Goal: Find specific page/section: Find specific page/section

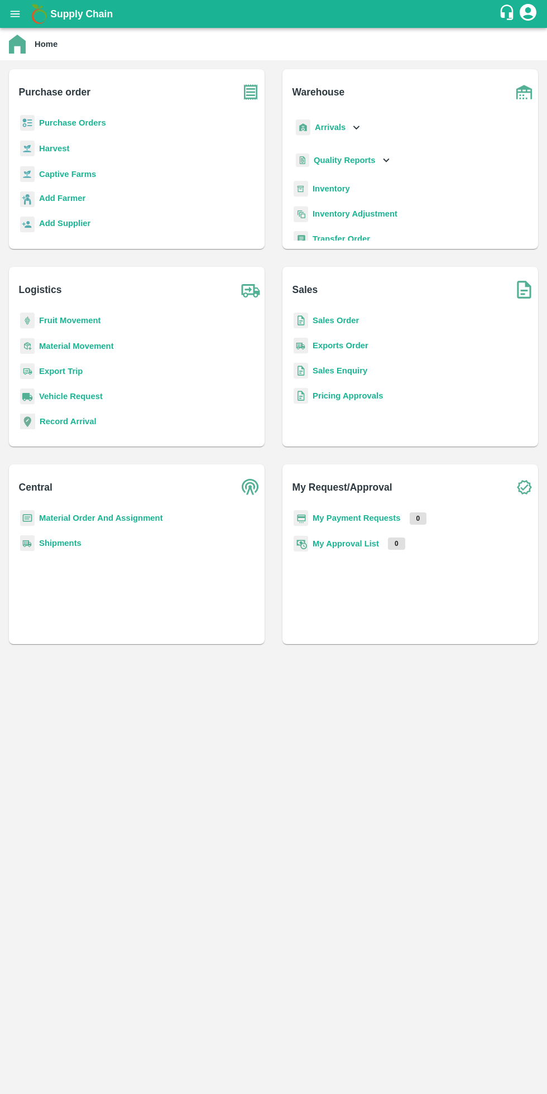
click at [87, 321] on b "Fruit Movement" at bounding box center [70, 320] width 62 height 9
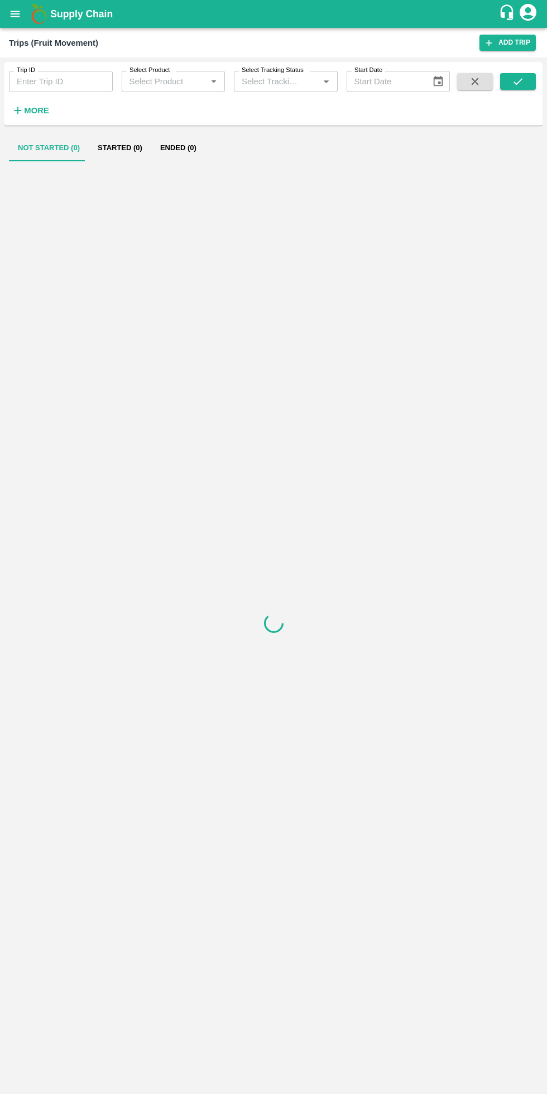
click at [41, 114] on strong "More" at bounding box center [36, 110] width 25 height 9
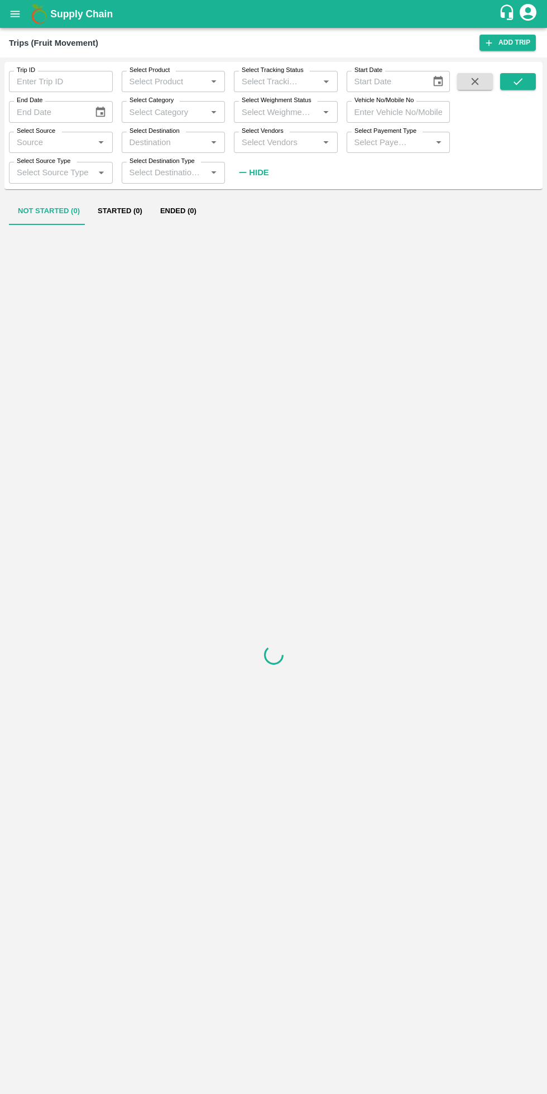
click at [287, 142] on input "Select Vendors" at bounding box center [276, 142] width 79 height 15
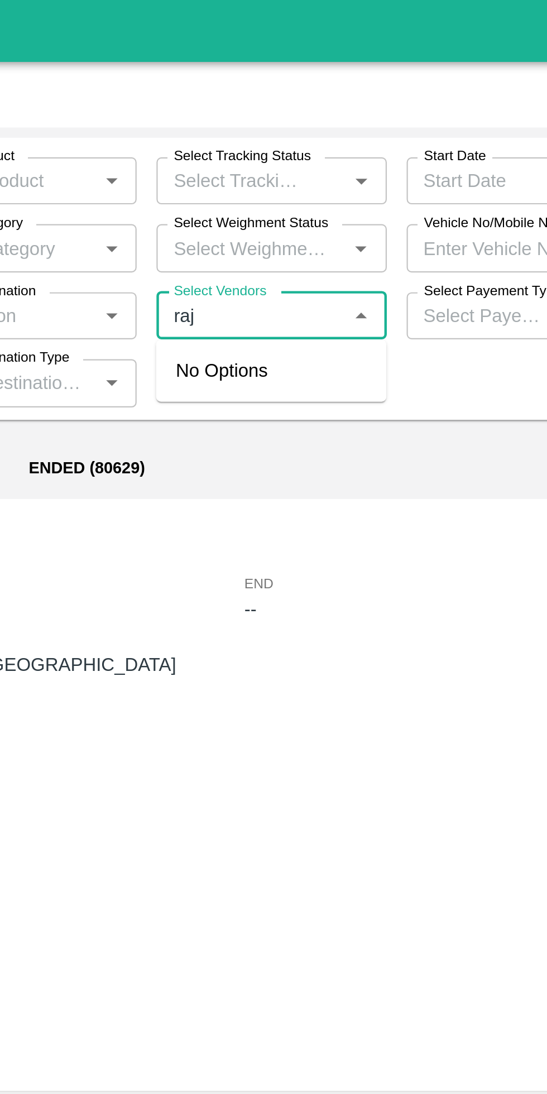
type input "raja"
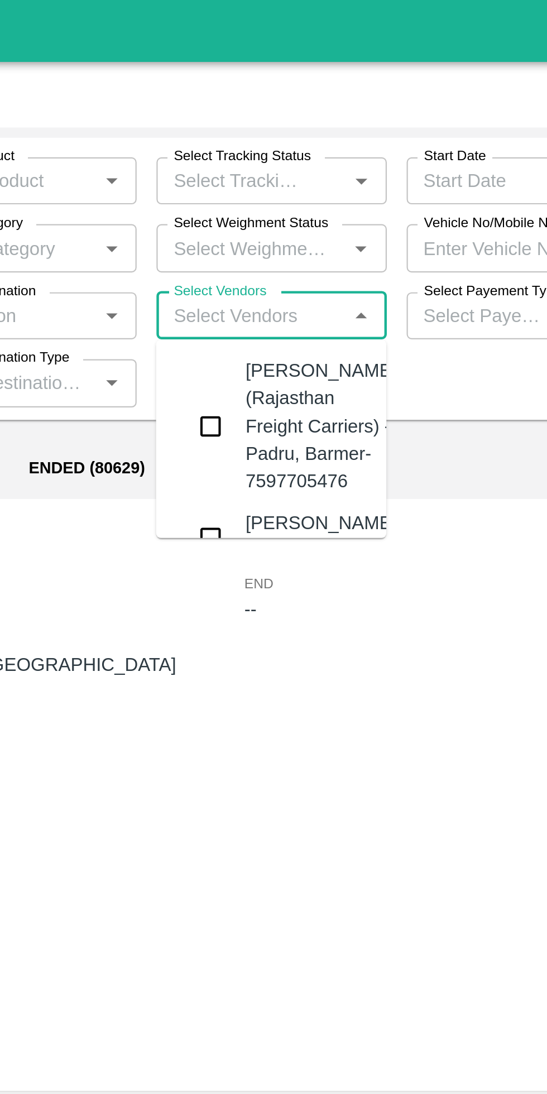
click at [266, 203] on input "checkbox" at bounding box center [258, 192] width 22 height 22
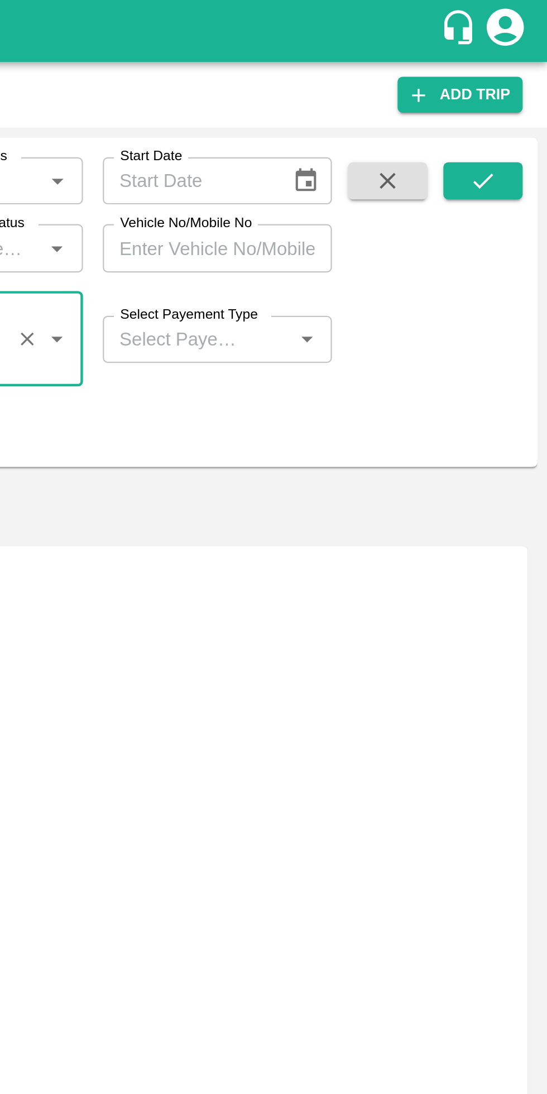
click at [522, 75] on button "submit" at bounding box center [518, 81] width 36 height 17
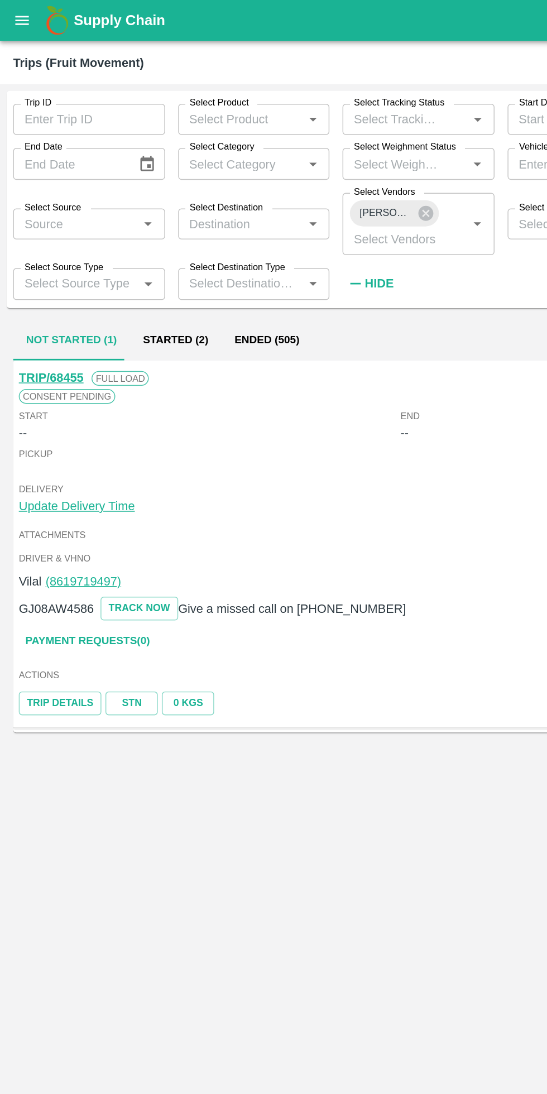
click at [178, 235] on button "Ended (505)" at bounding box center [182, 232] width 62 height 27
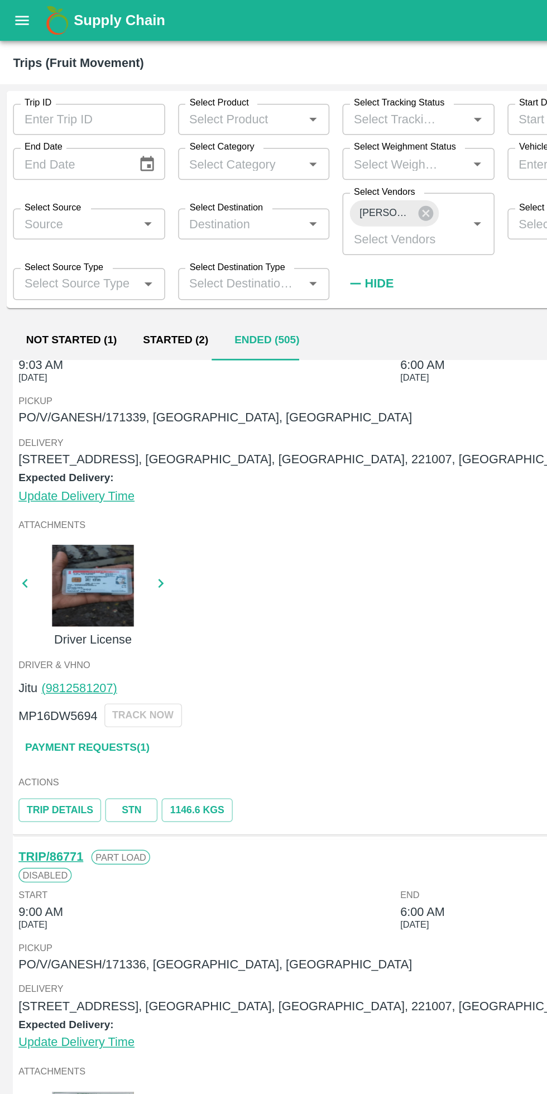
scroll to position [2916, 0]
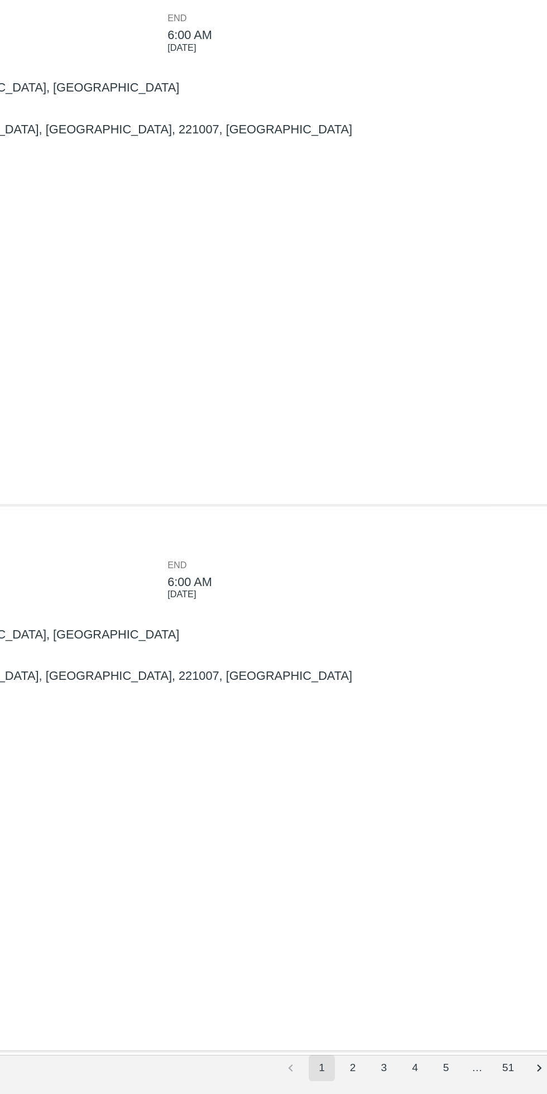
click at [420, 1075] on button "3" at bounding box center [422, 1077] width 18 height 18
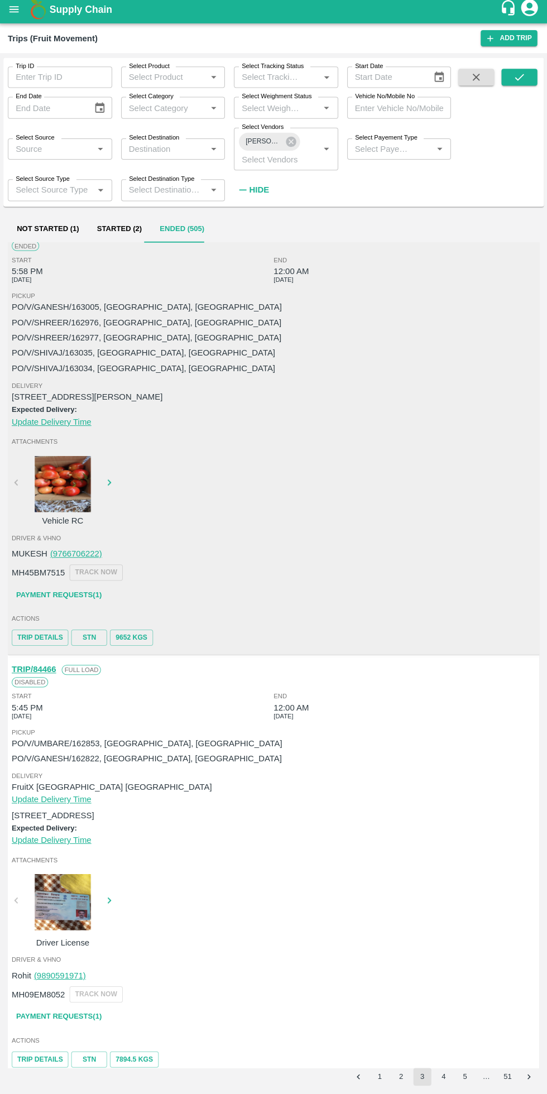
scroll to position [3300, 0]
click at [443, 1076] on button "4" at bounding box center [443, 1077] width 18 height 18
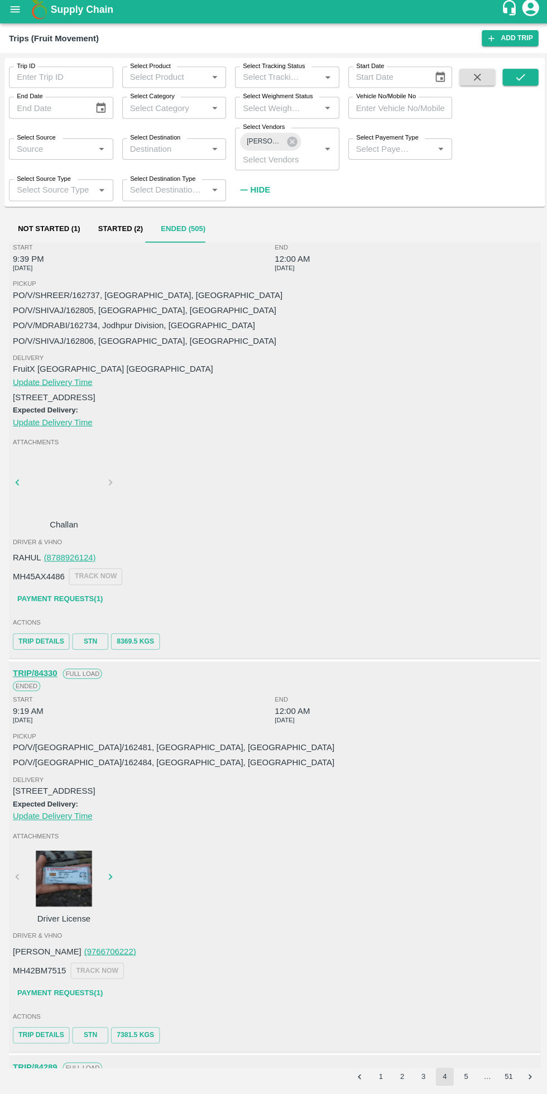
scroll to position [30, 0]
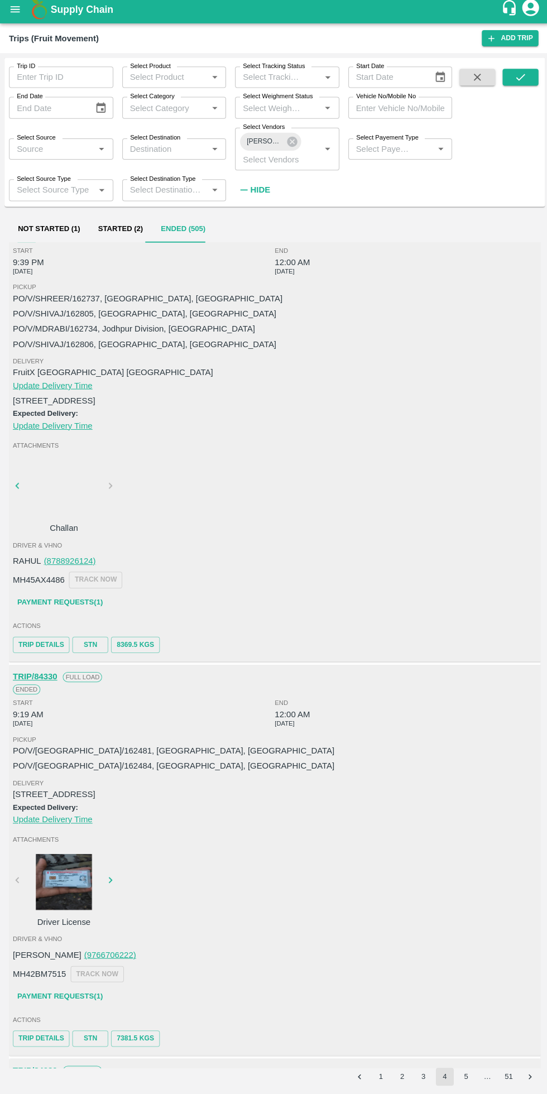
click at [422, 1076] on button "3" at bounding box center [422, 1077] width 18 height 18
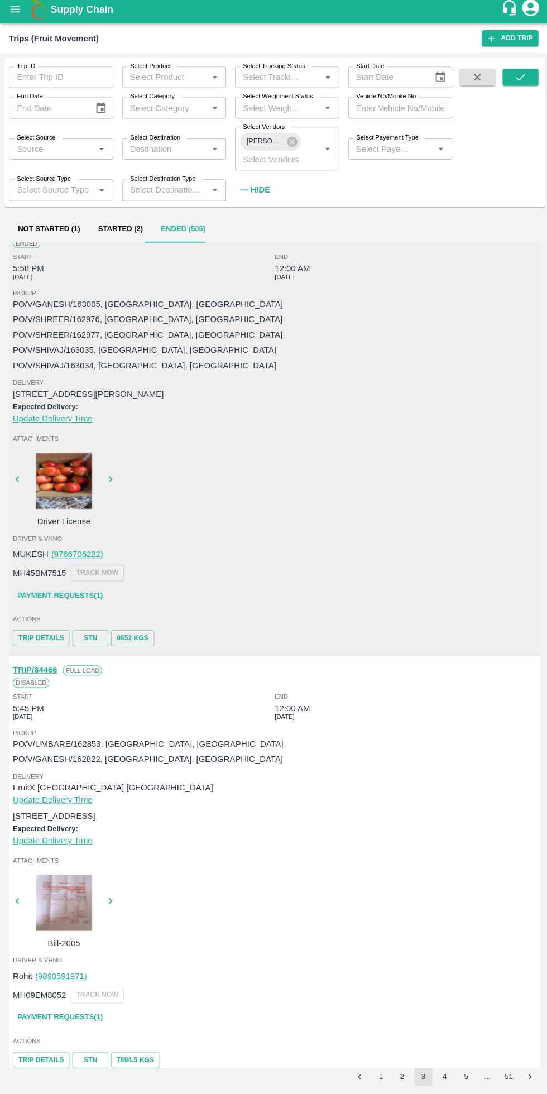
scroll to position [3299, 0]
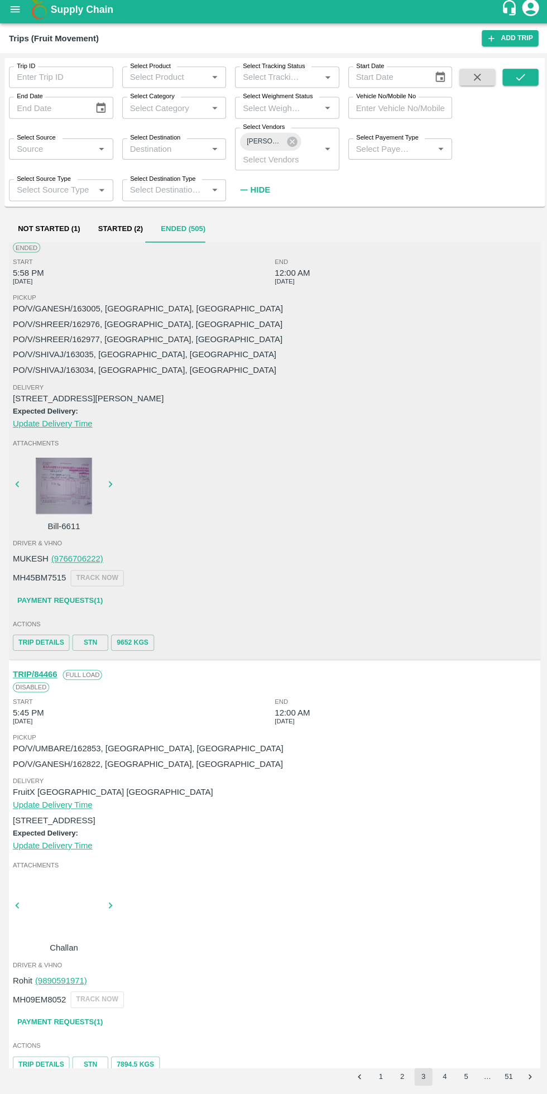
click at [56, 887] on div at bounding box center [64, 909] width 84 height 59
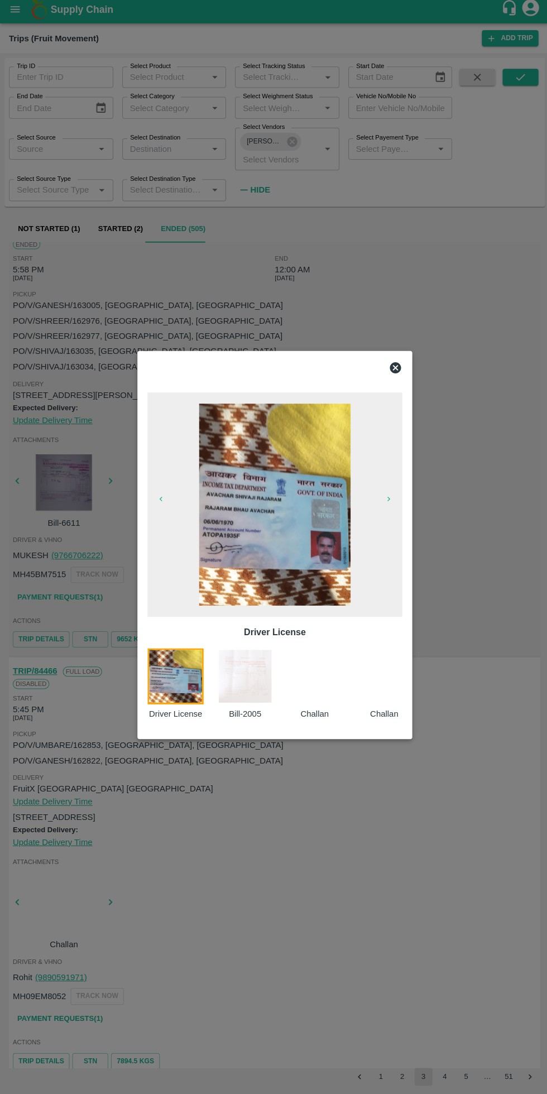
click at [242, 685] on img at bounding box center [244, 678] width 56 height 56
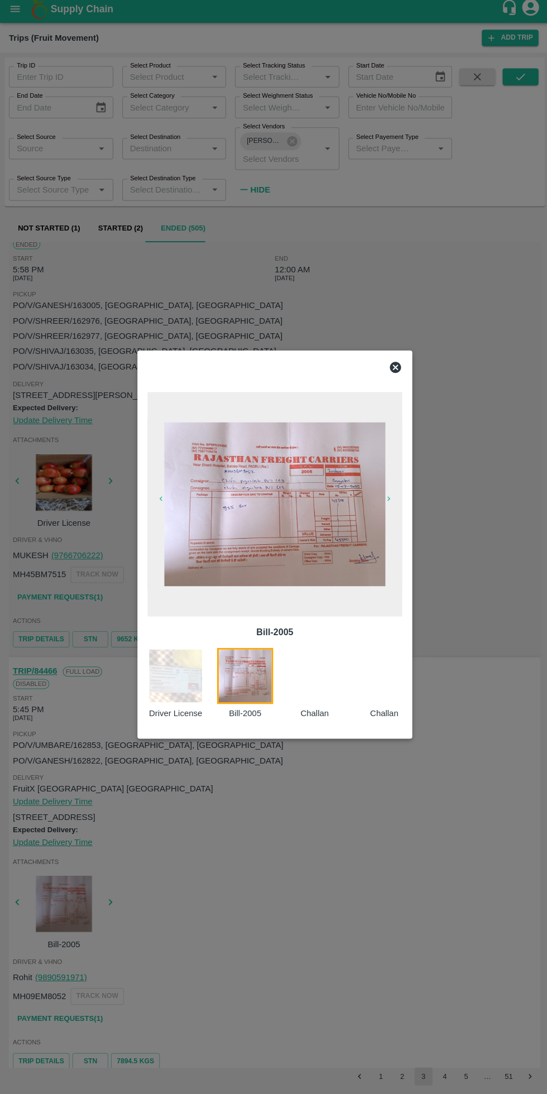
click at [221, 539] on img at bounding box center [274, 506] width 220 height 163
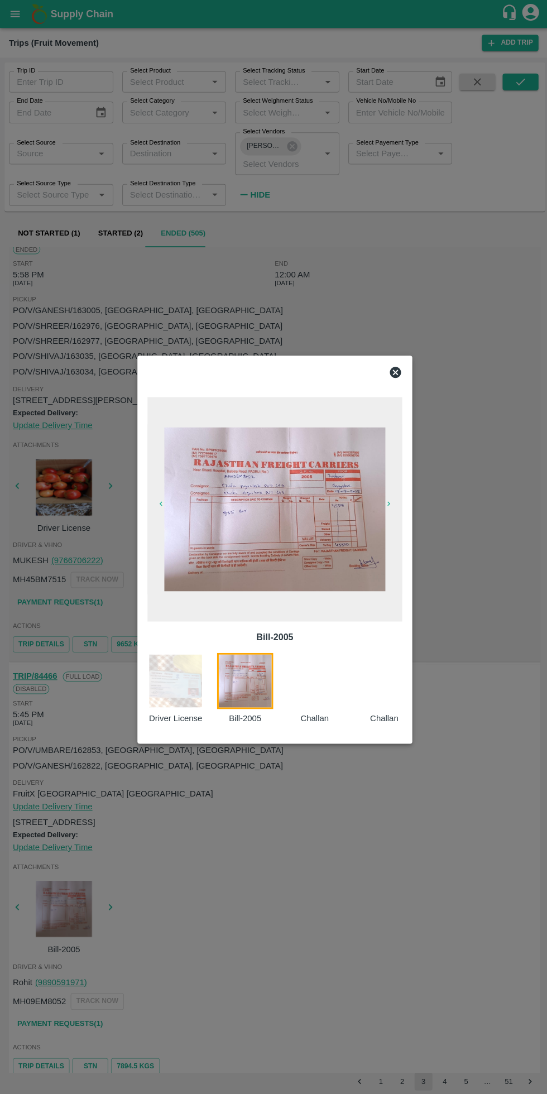
click at [352, 859] on div at bounding box center [273, 547] width 547 height 1094
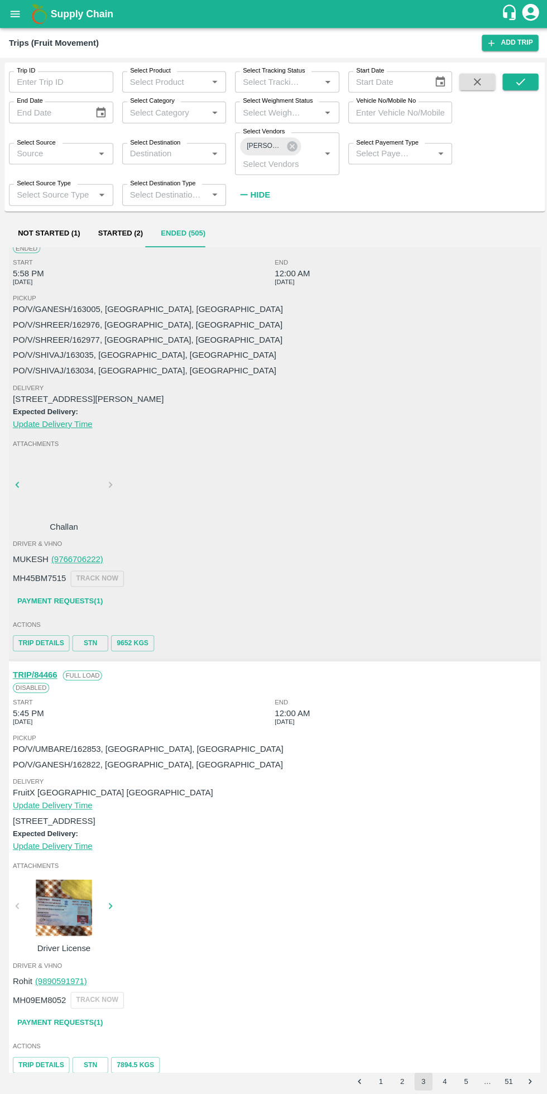
scroll to position [3300, 0]
click at [58, 882] on div at bounding box center [64, 904] width 84 height 56
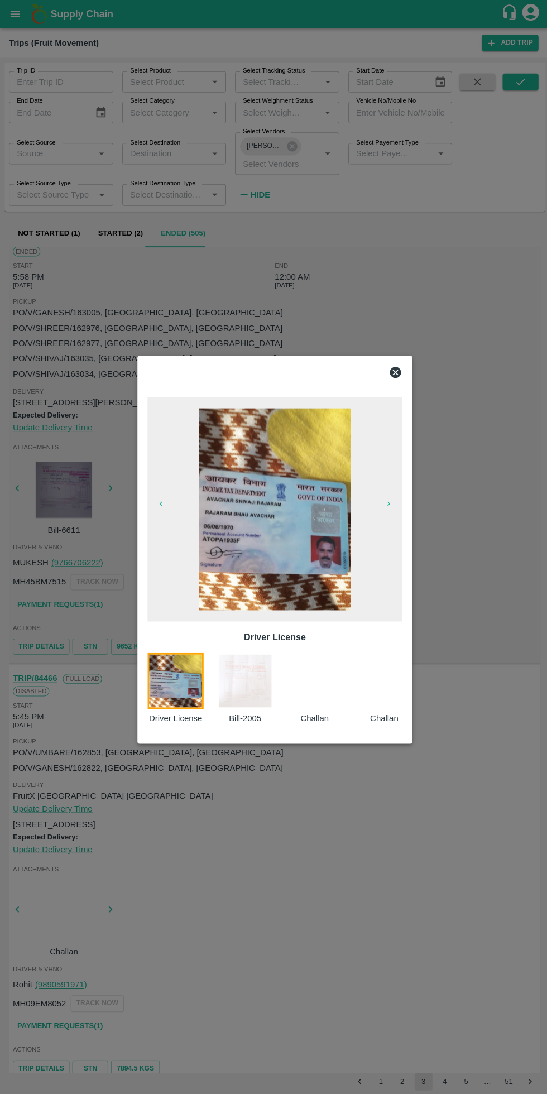
click at [191, 878] on div at bounding box center [273, 547] width 547 height 1094
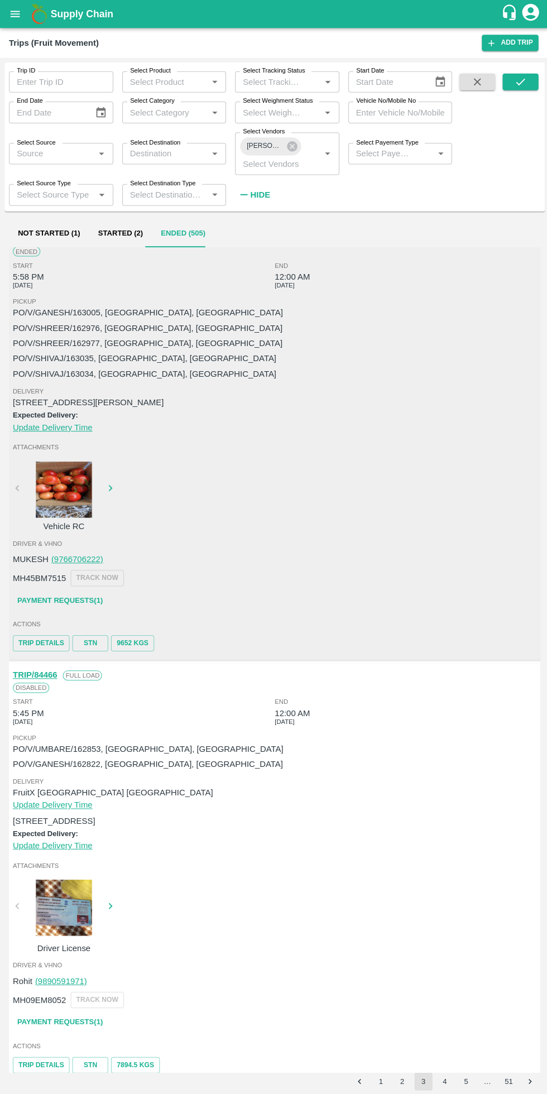
click at [92, 1008] on link "Payment Requests( 1 )" at bounding box center [60, 1018] width 94 height 20
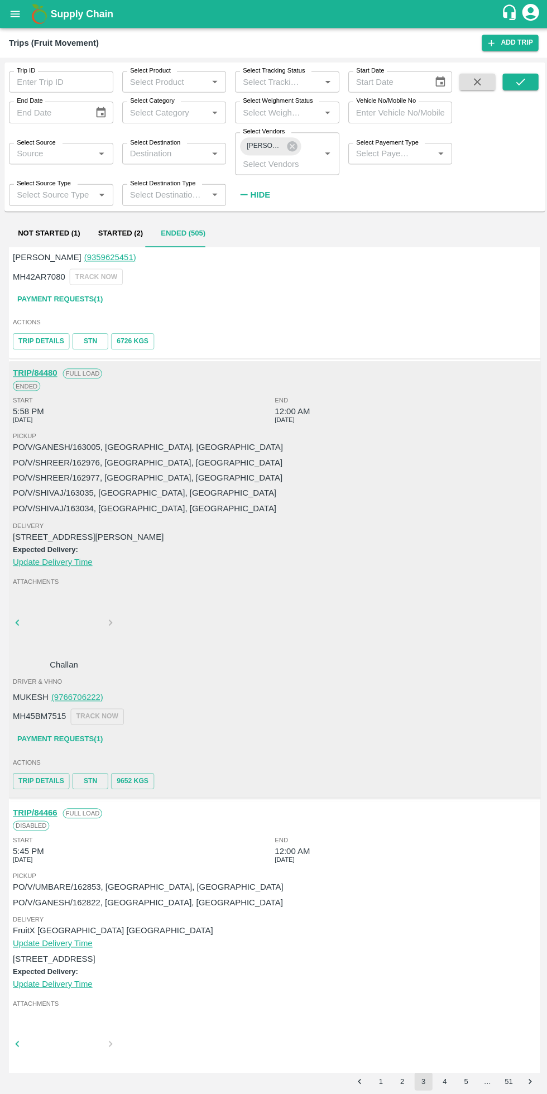
scroll to position [3162, 0]
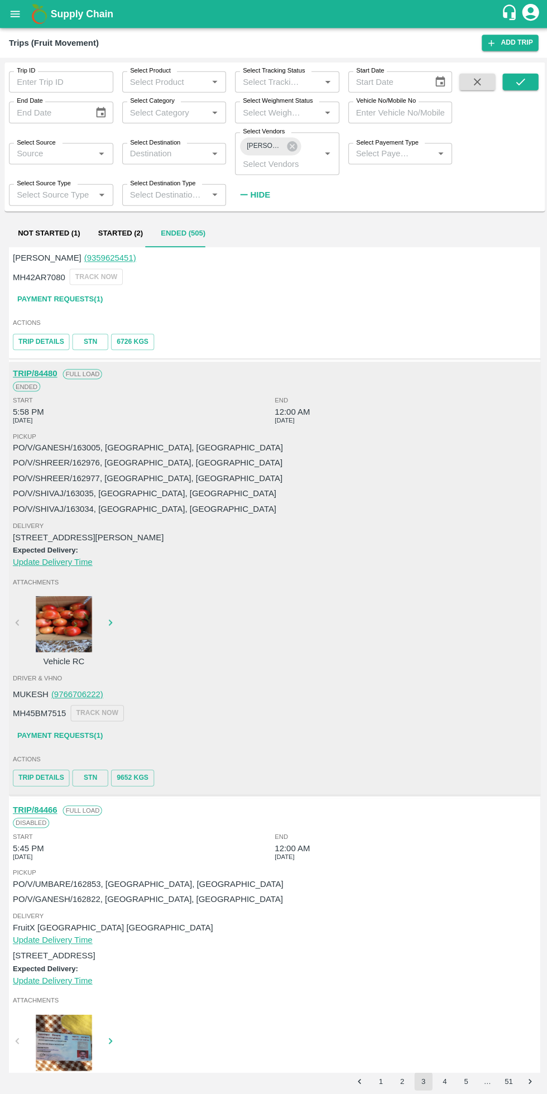
click at [51, 623] on div at bounding box center [64, 622] width 84 height 56
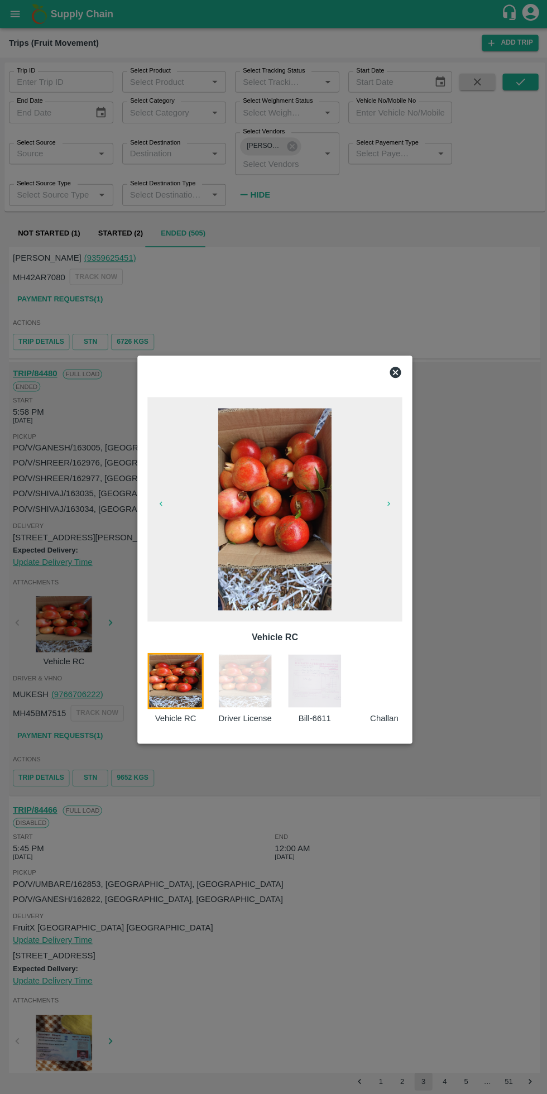
scroll to position [3166, 0]
click at [302, 690] on img at bounding box center [313, 678] width 56 height 56
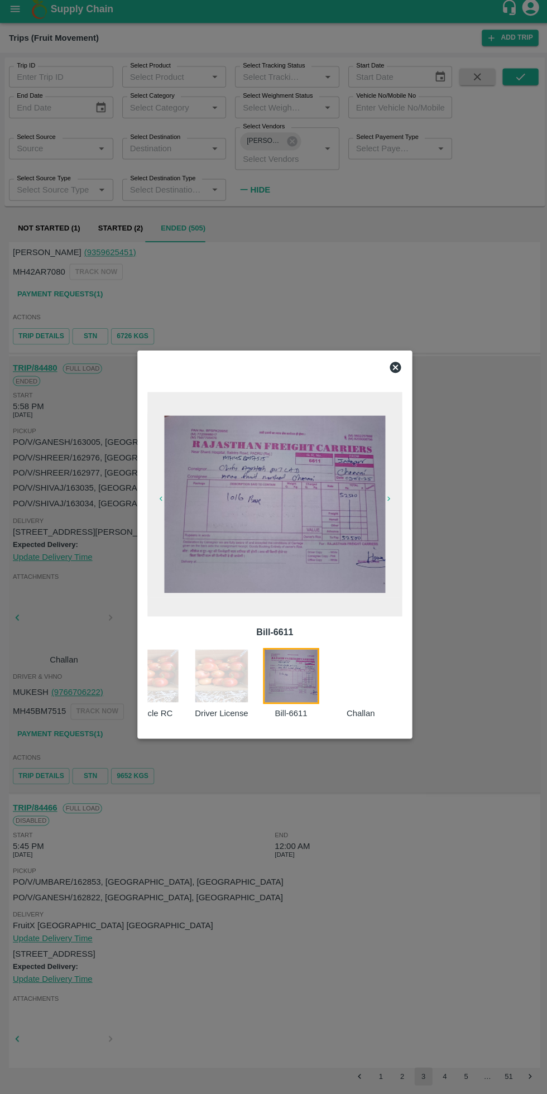
click at [394, 371] on icon at bounding box center [393, 370] width 13 height 13
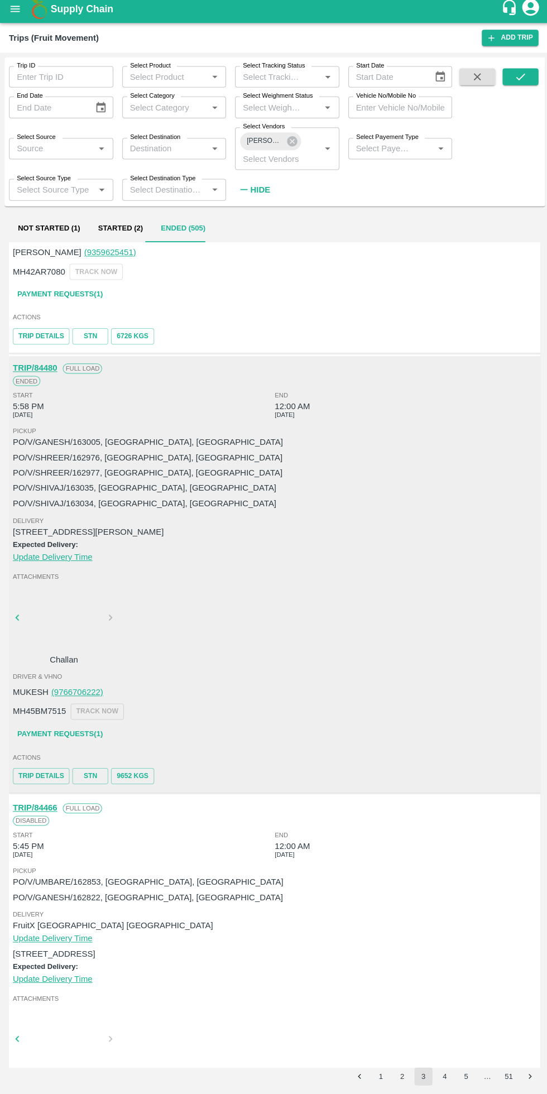
click at [54, 618] on div at bounding box center [64, 623] width 84 height 59
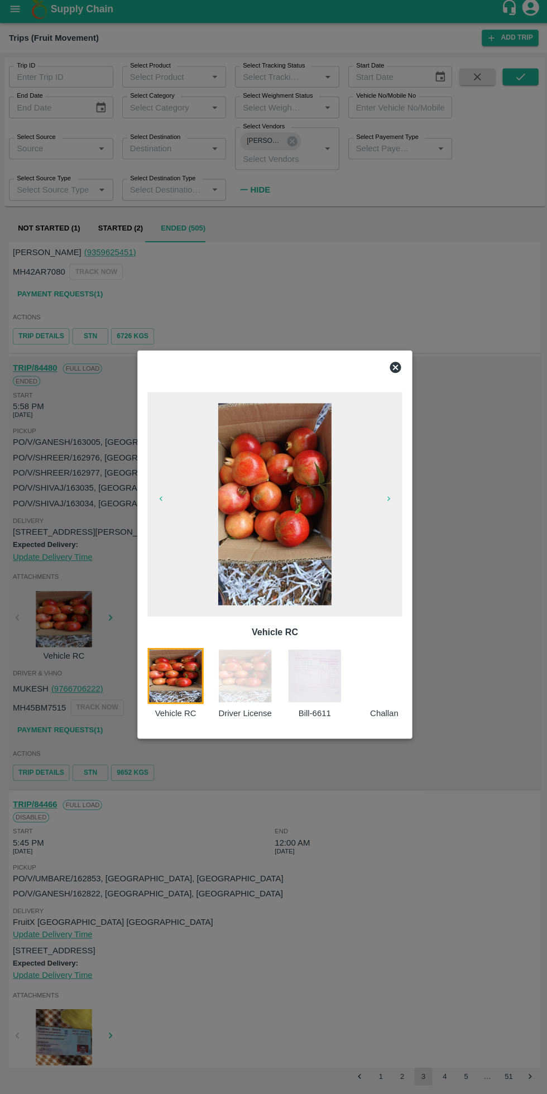
click at [299, 667] on img at bounding box center [313, 678] width 56 height 56
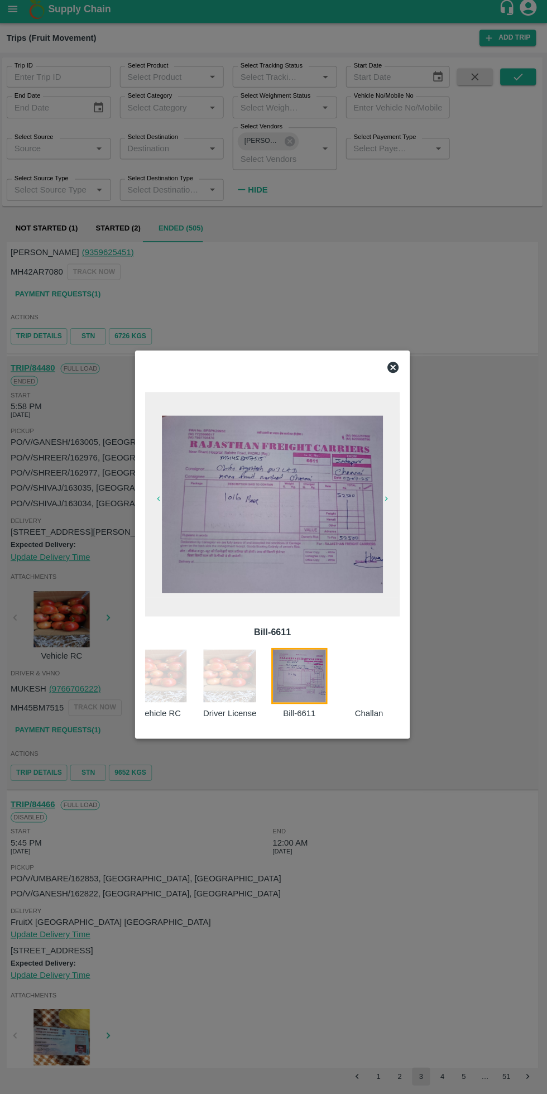
scroll to position [0, 23]
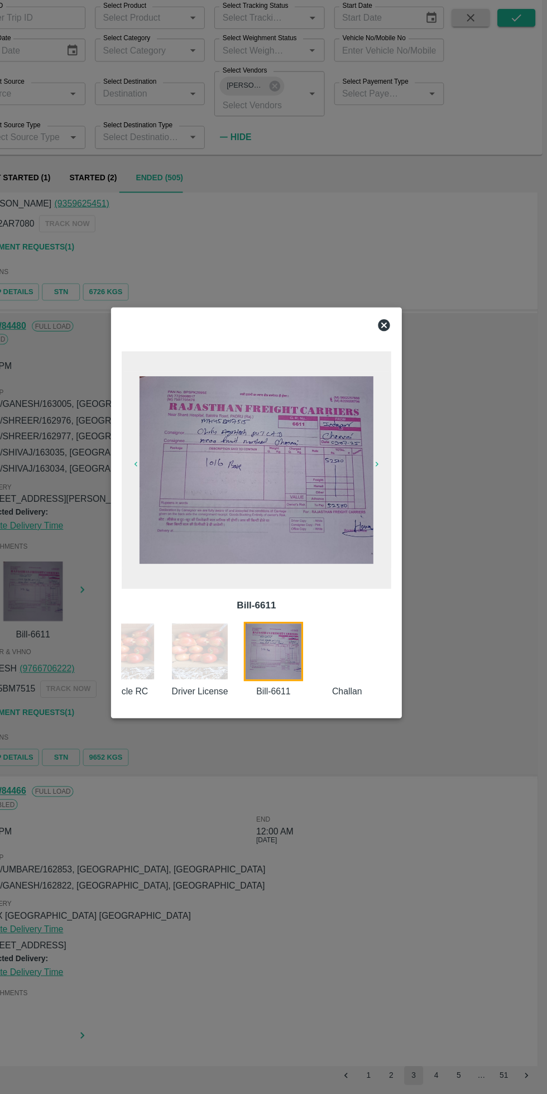
click at [187, 834] on div at bounding box center [273, 547] width 547 height 1094
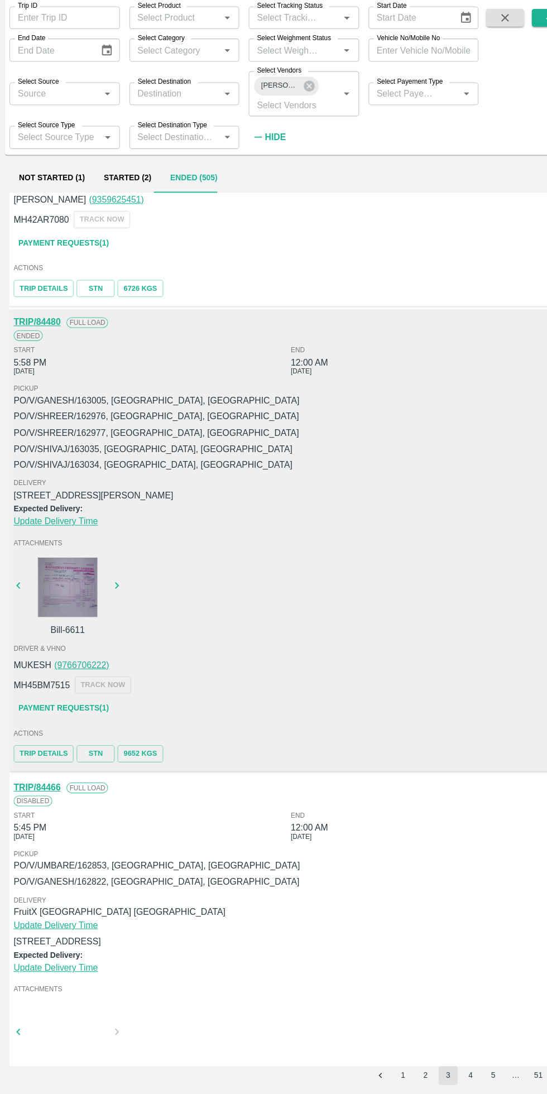
scroll to position [3162, 0]
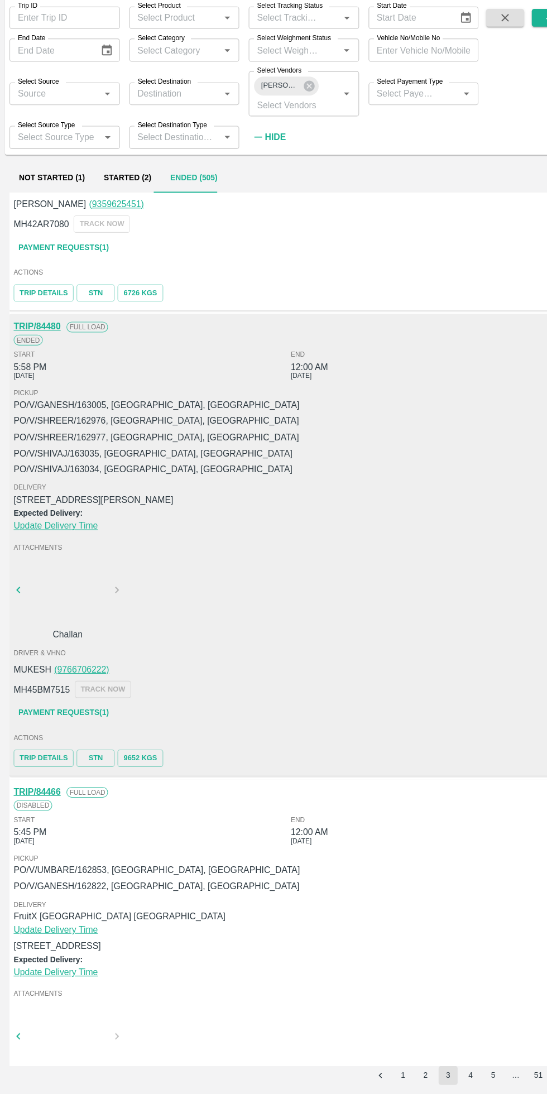
click at [68, 726] on link "Payment Requests( 1 )" at bounding box center [60, 736] width 94 height 20
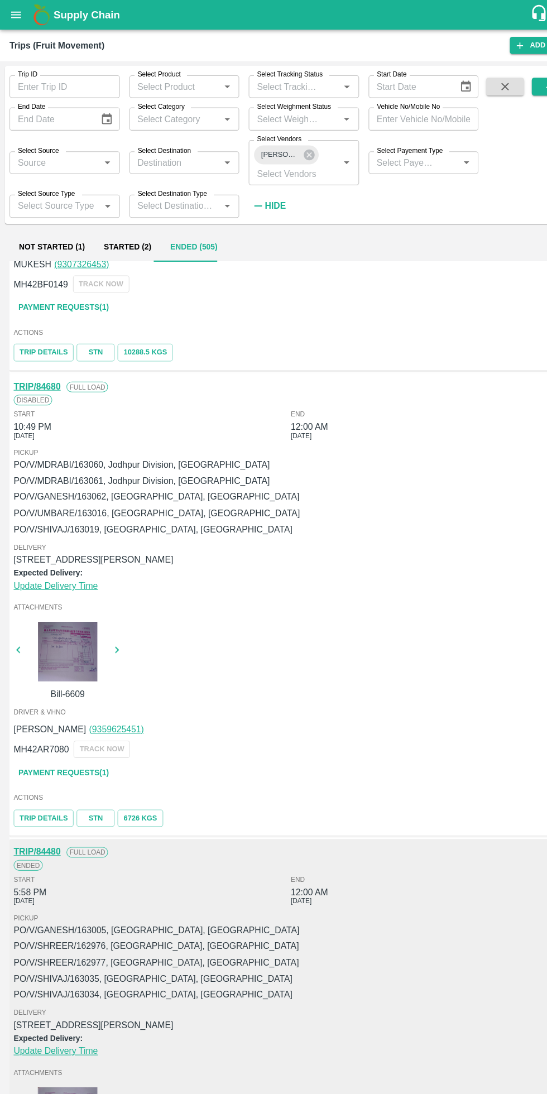
scroll to position [2729, 0]
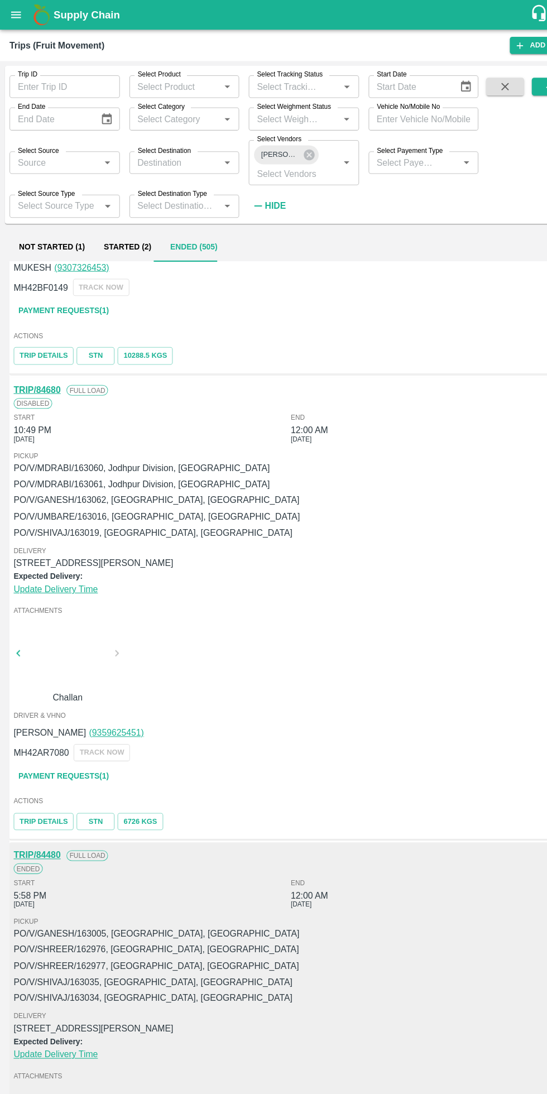
click at [54, 595] on div at bounding box center [64, 618] width 84 height 59
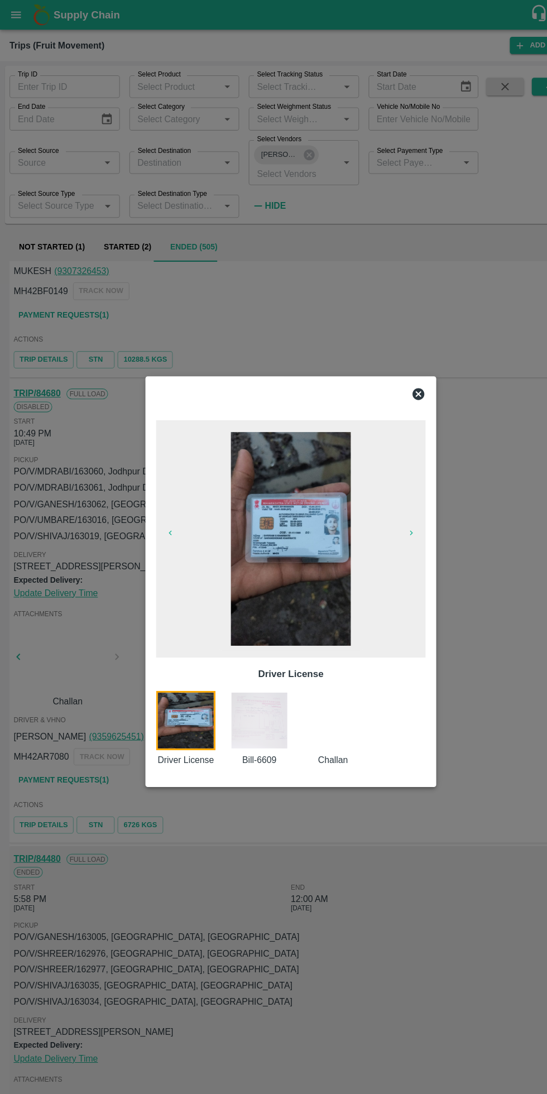
scroll to position [2733, 0]
click at [237, 687] on img at bounding box center [244, 678] width 56 height 56
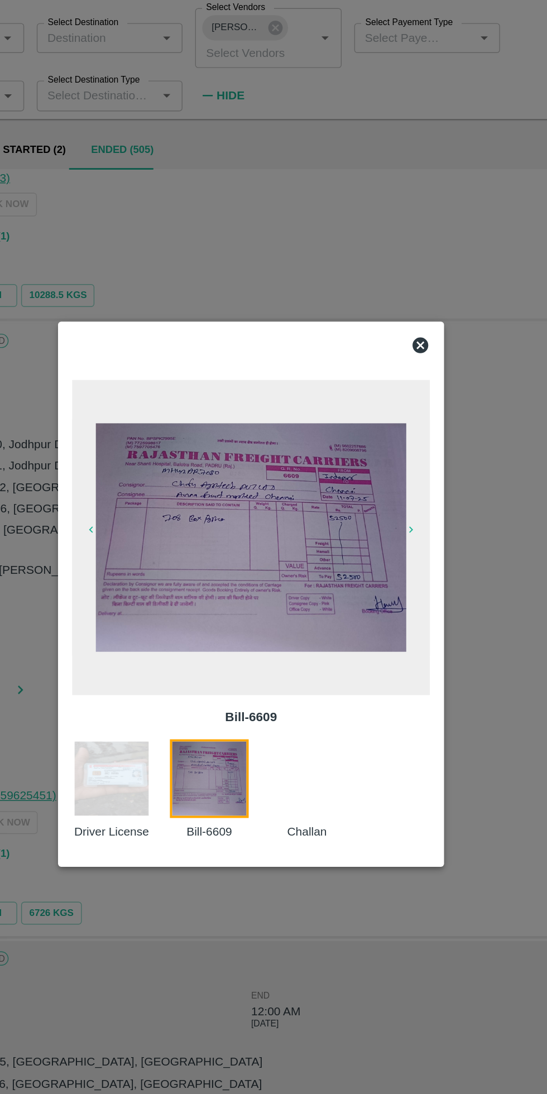
click at [394, 372] on icon at bounding box center [393, 370] width 11 height 11
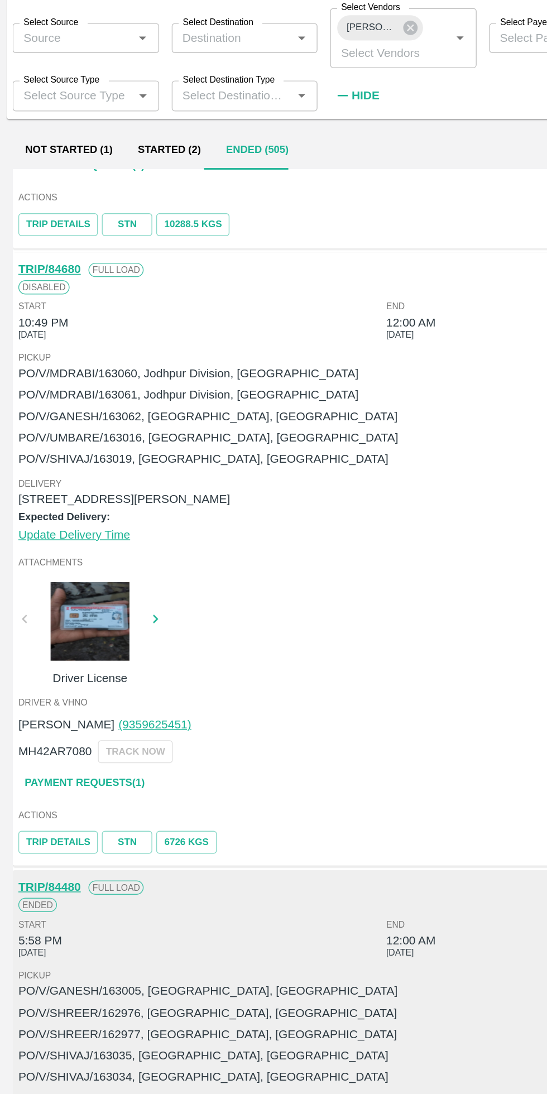
scroll to position [2786, 0]
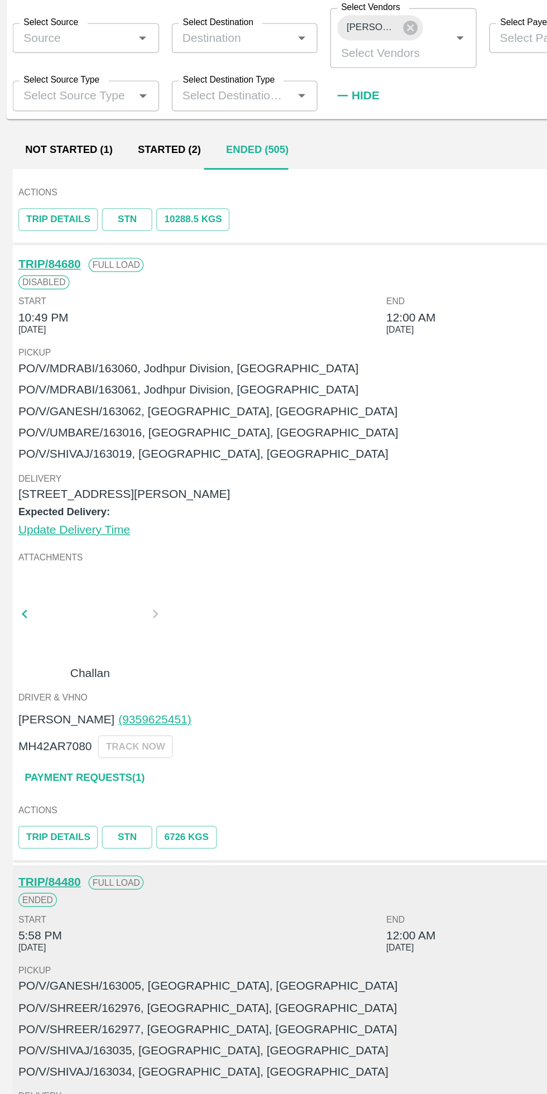
click at [81, 668] on link "Payment Requests( 1 )" at bounding box center [60, 678] width 94 height 20
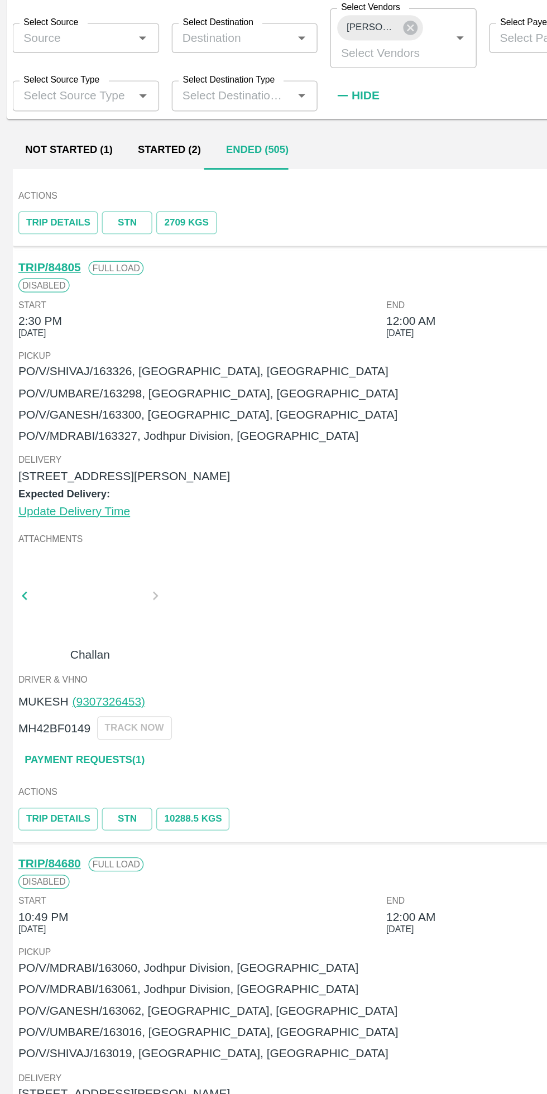
scroll to position [2361, 0]
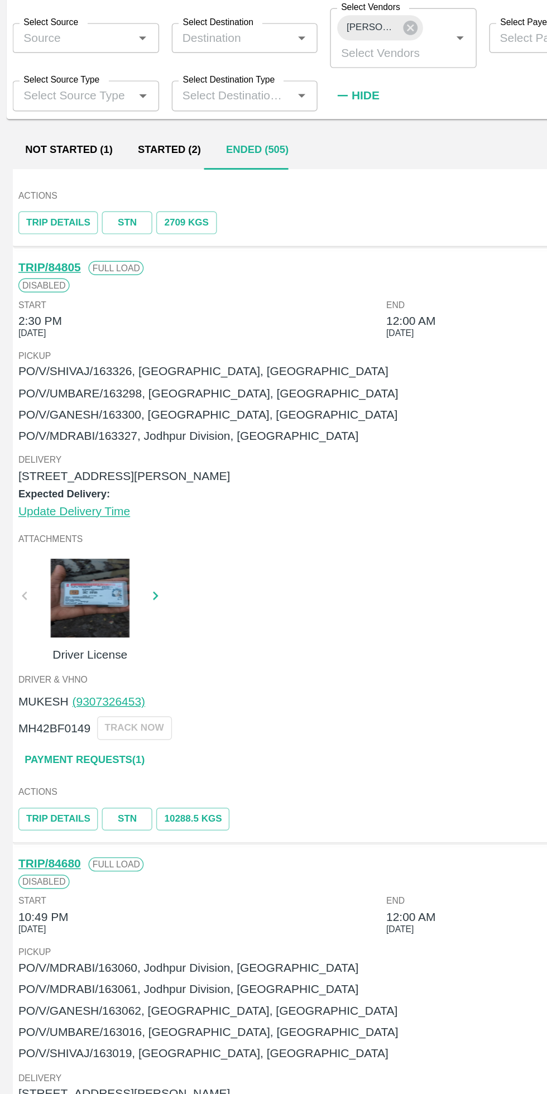
click at [56, 525] on div at bounding box center [64, 550] width 84 height 56
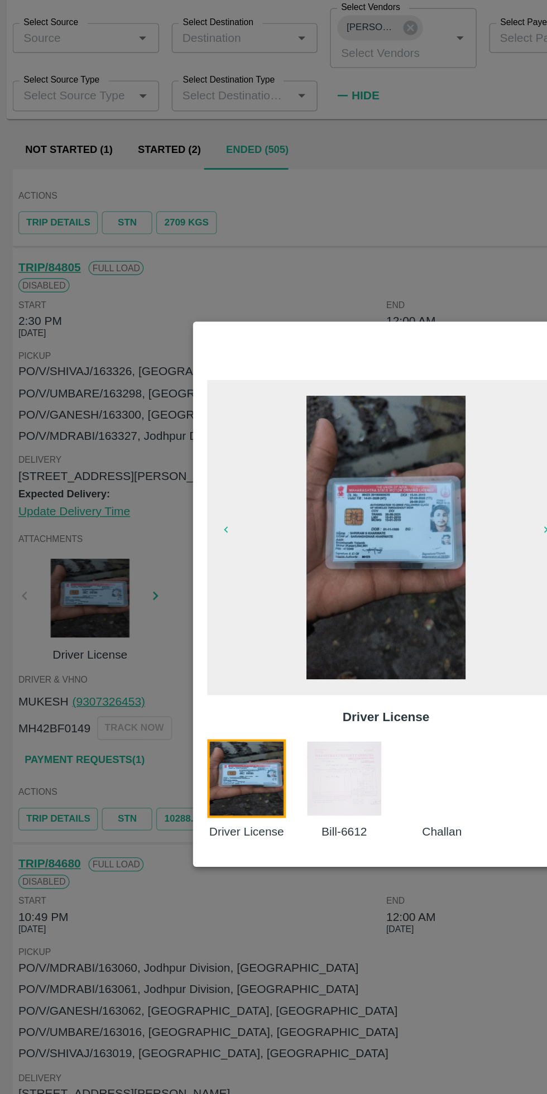
scroll to position [2358, 0]
click at [237, 688] on img at bounding box center [244, 678] width 56 height 56
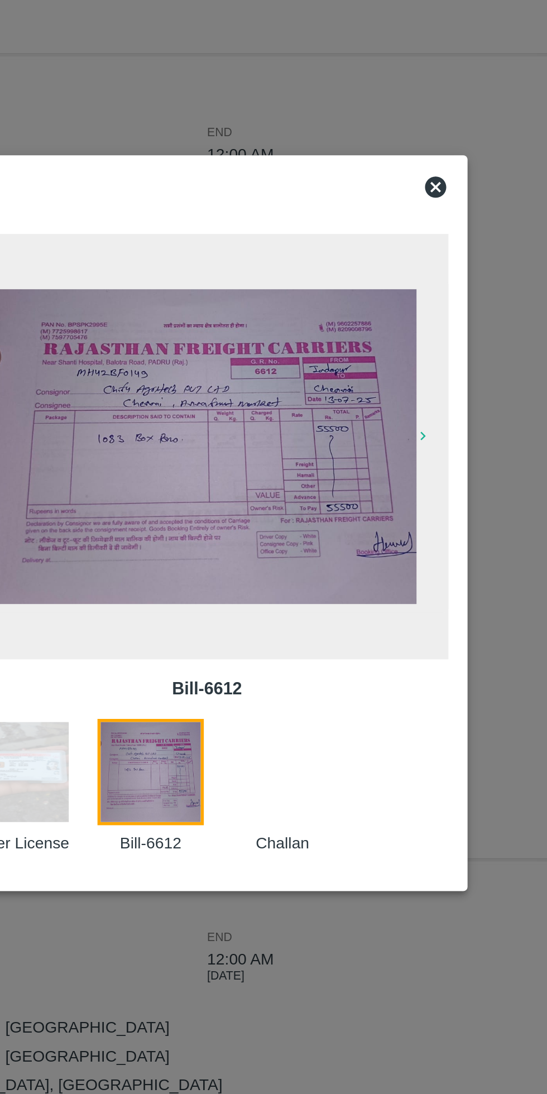
click at [388, 371] on icon at bounding box center [393, 370] width 11 height 11
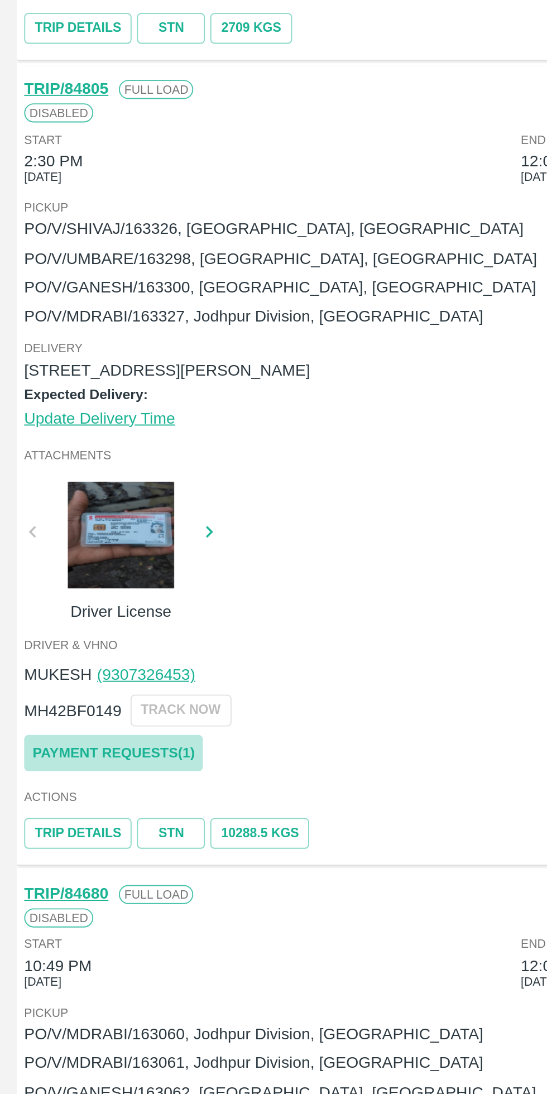
scroll to position [2361, 0]
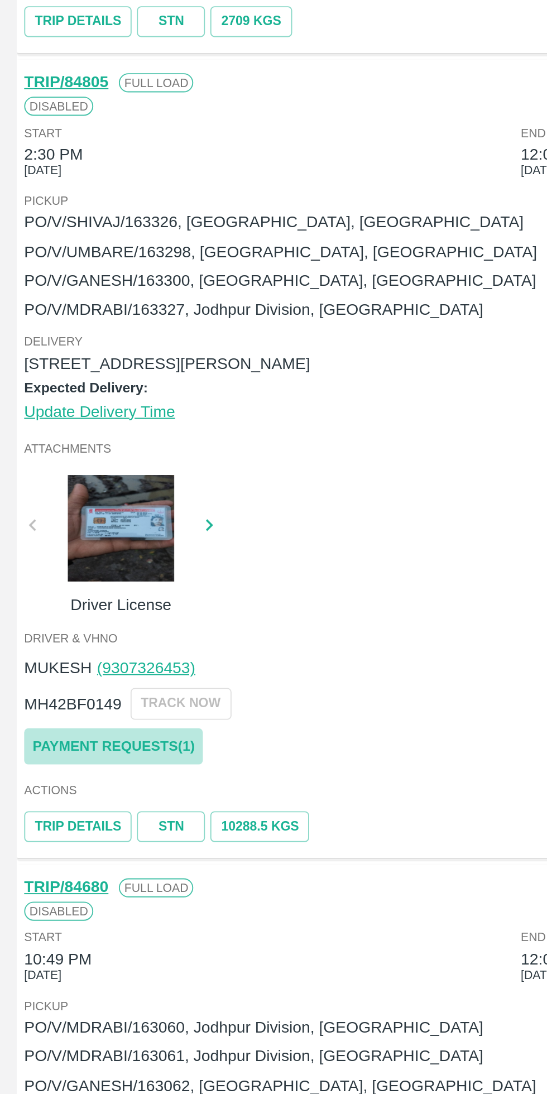
click at [84, 656] on link "Payment Requests( 1 )" at bounding box center [60, 665] width 94 height 20
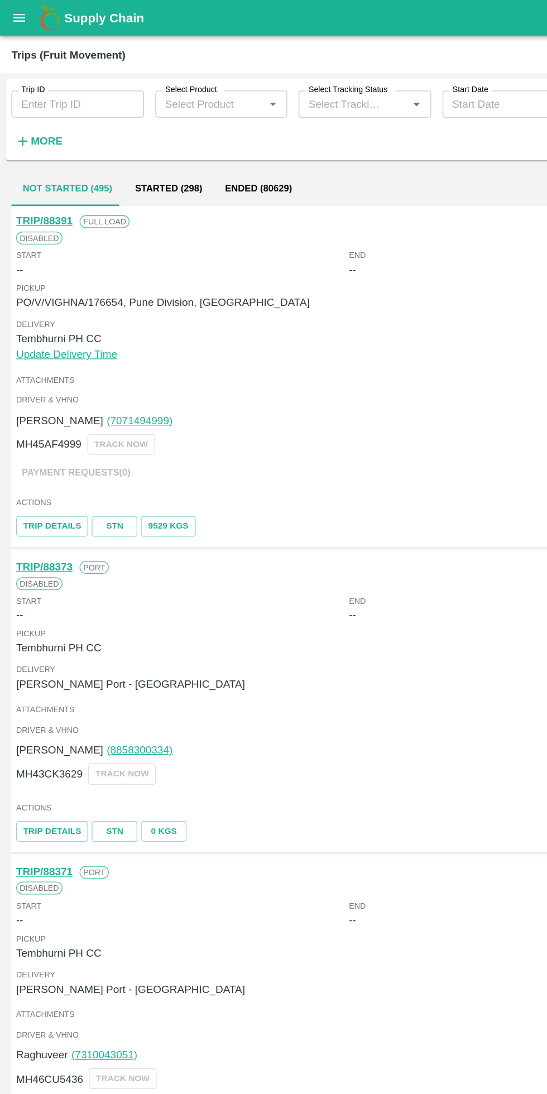
click at [39, 111] on strong "More" at bounding box center [36, 110] width 25 height 9
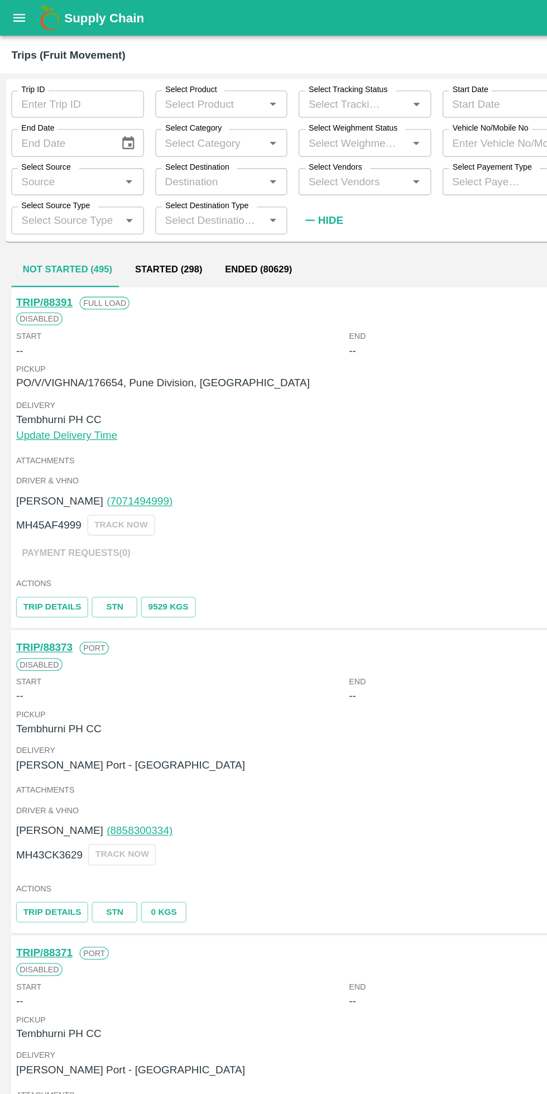
click at [376, 147] on input "Select Payement Type" at bounding box center [382, 142] width 64 height 15
click at [285, 145] on input "Select Vendors" at bounding box center [276, 142] width 79 height 15
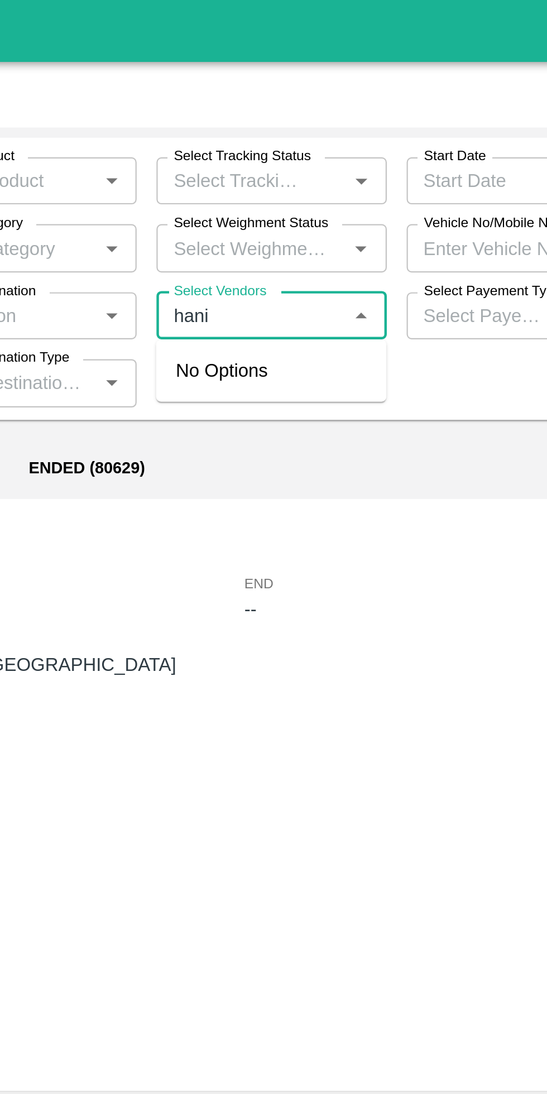
type input "hanif"
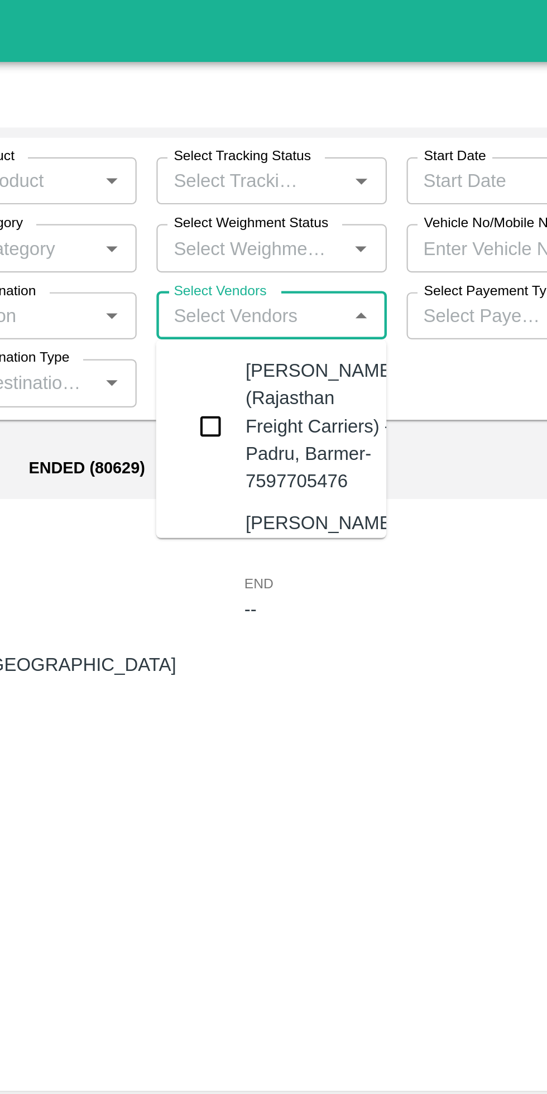
click at [276, 204] on div "Hanif Khan (Rajasthan Freight Carriers) -Padru, Barmer-7597705476" at bounding box center [308, 192] width 68 height 62
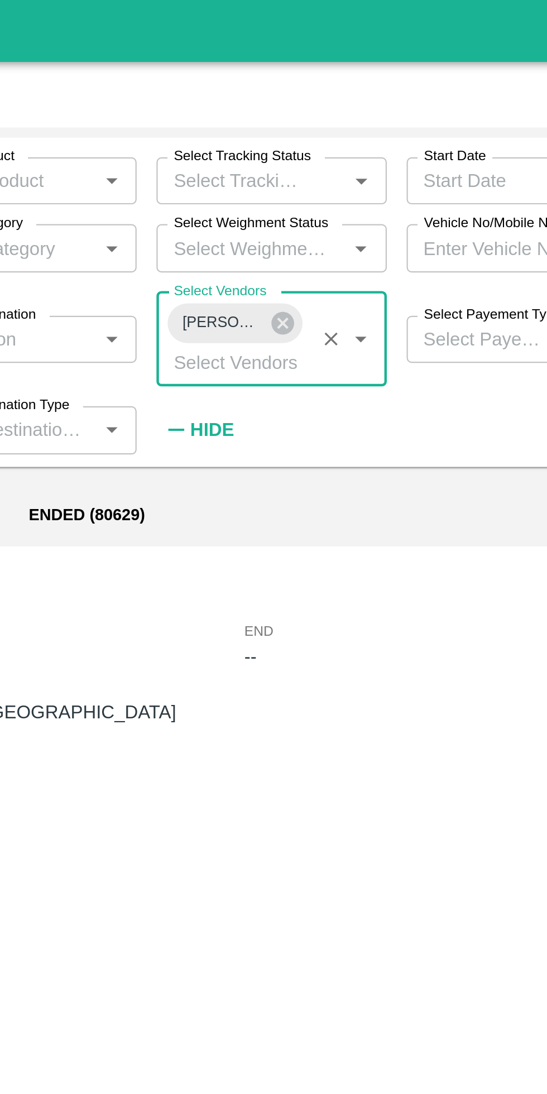
click at [261, 214] on div "Trip ID Trip ID Select Product Select Product   * Select Tracking Status Select…" at bounding box center [273, 138] width 538 height 152
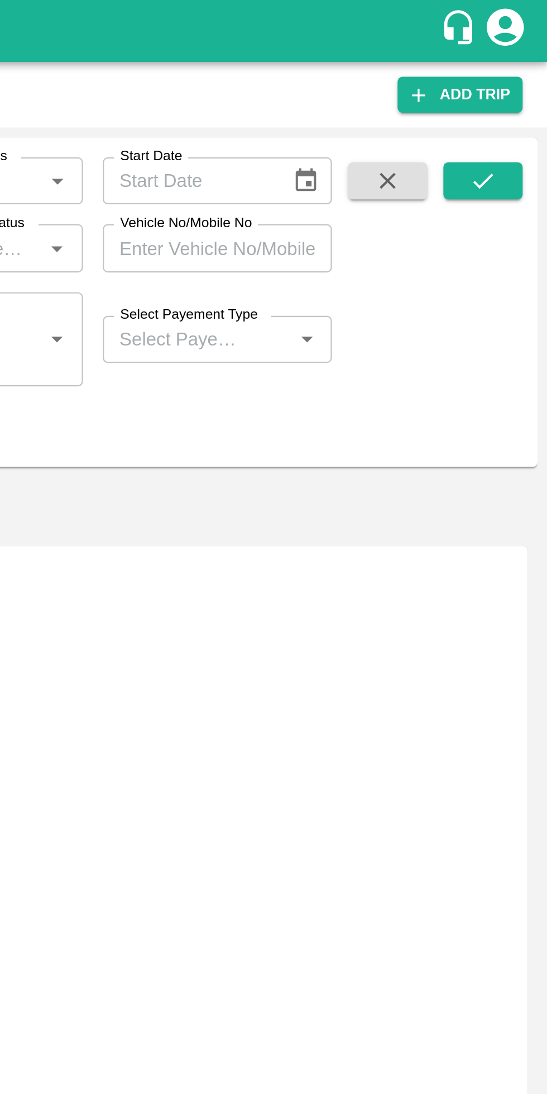
click at [521, 84] on icon "submit" at bounding box center [518, 81] width 12 height 12
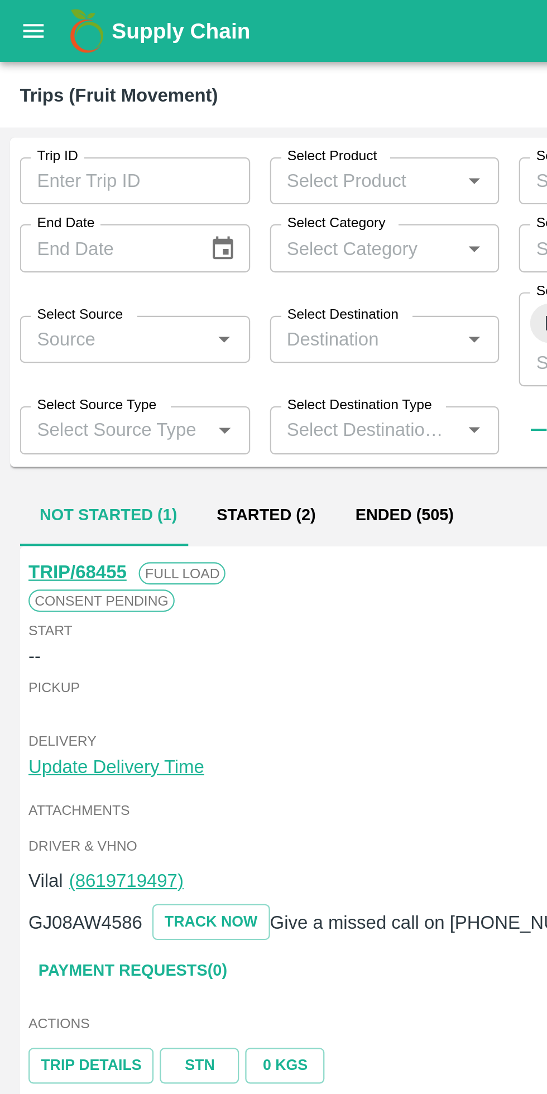
click at [183, 234] on button "Ended (505)" at bounding box center [182, 232] width 62 height 27
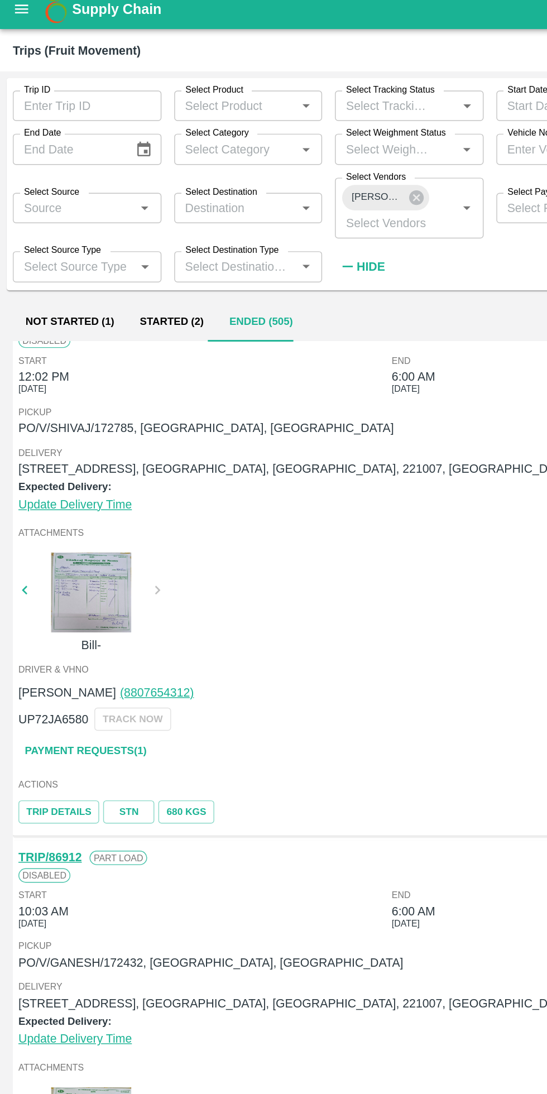
scroll to position [2013, 0]
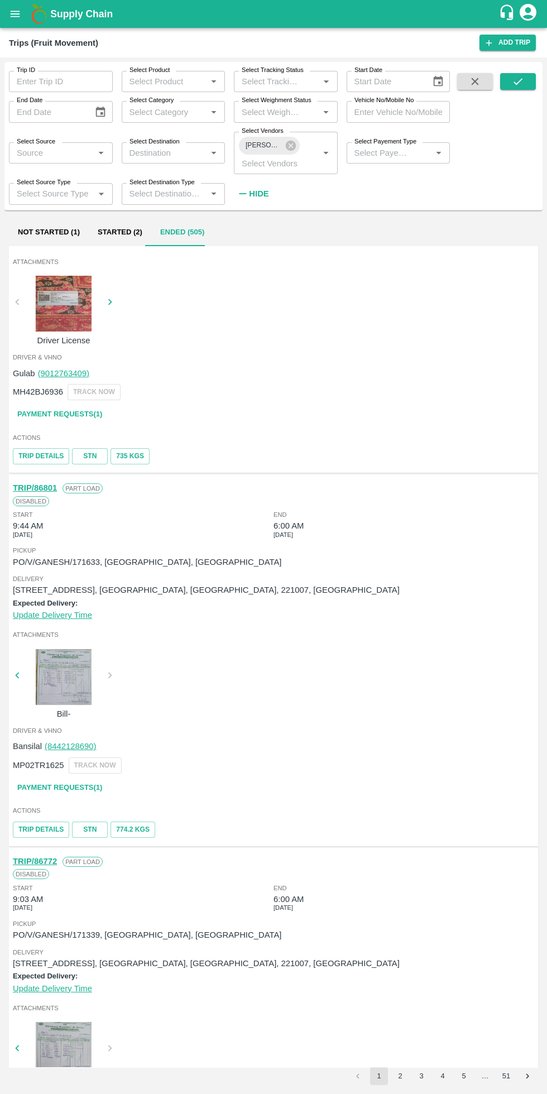
click at [422, 1076] on button "3" at bounding box center [422, 1077] width 18 height 18
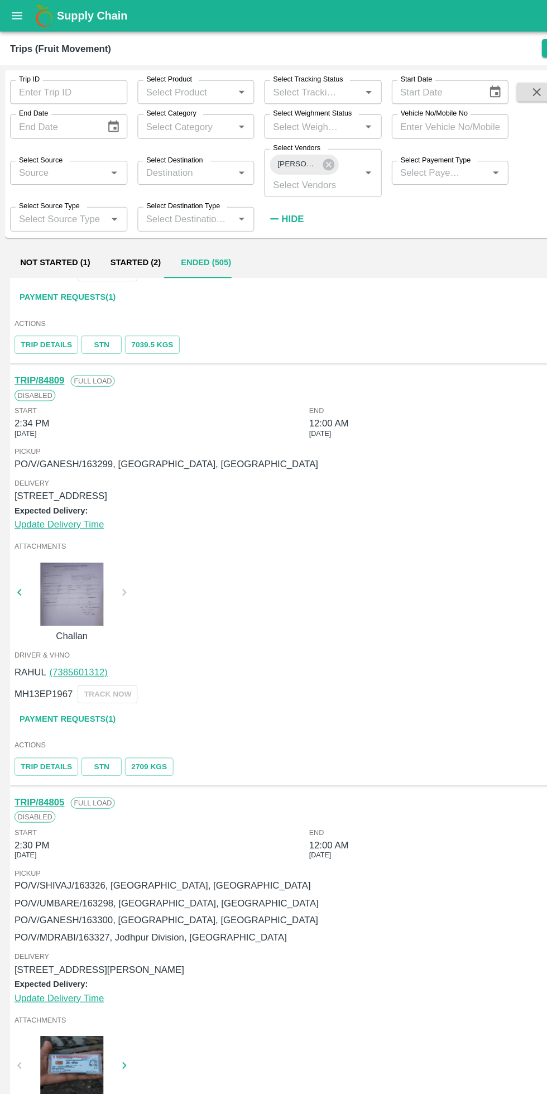
scroll to position [1970, 0]
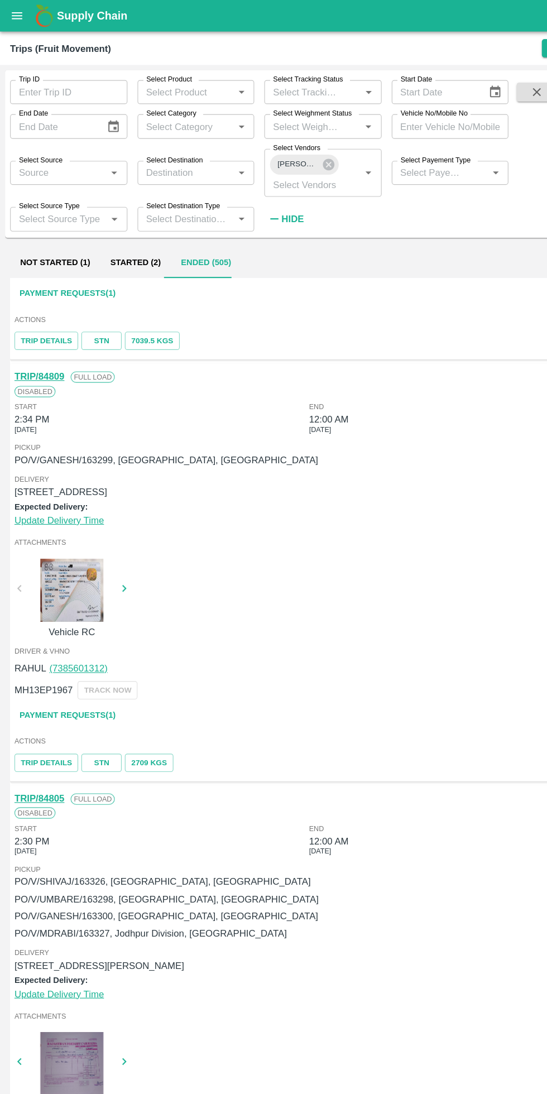
click at [73, 513] on div at bounding box center [64, 523] width 84 height 56
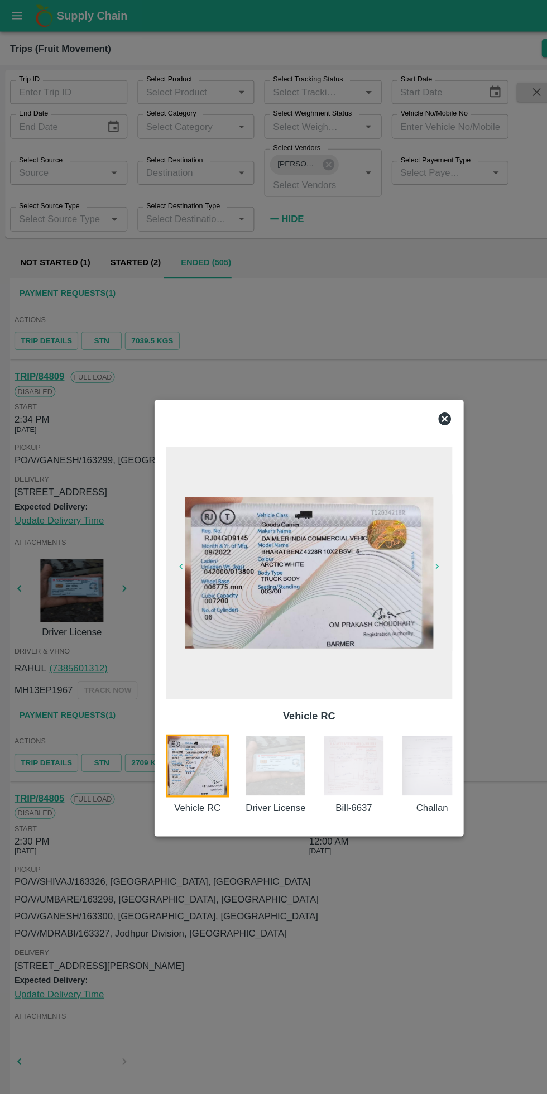
click at [306, 683] on img at bounding box center [313, 678] width 56 height 56
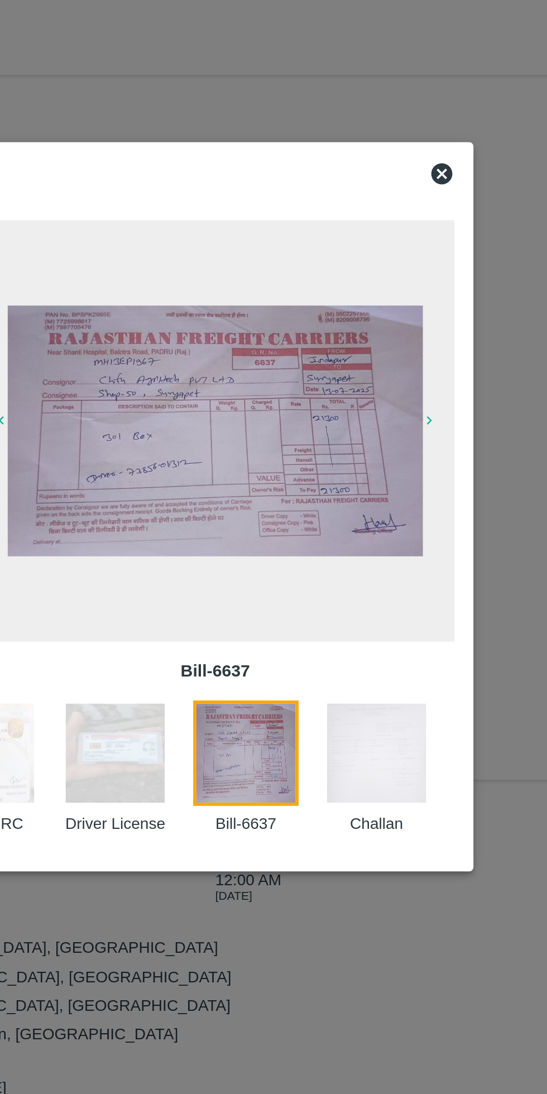
click at [336, 772] on div at bounding box center [273, 547] width 547 height 1094
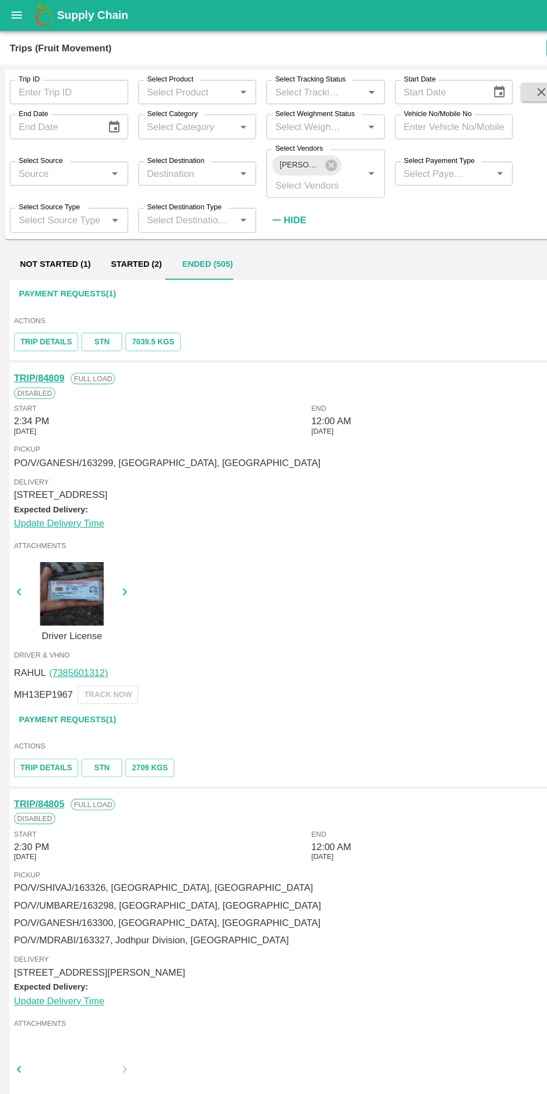
scroll to position [1968, 0]
click at [92, 622] on link "Payment Requests( 1 )" at bounding box center [60, 632] width 94 height 20
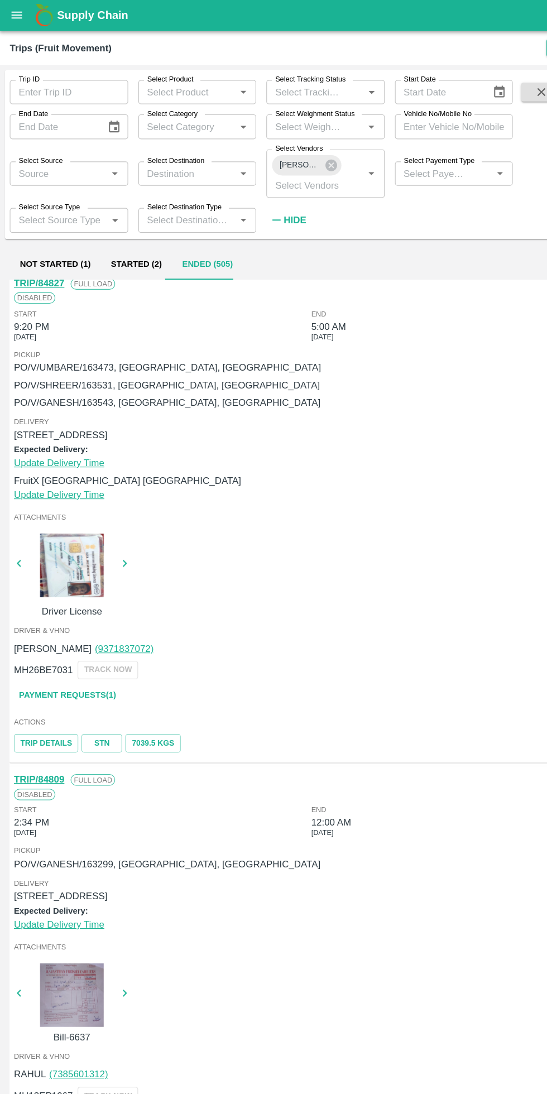
scroll to position [1617, 0]
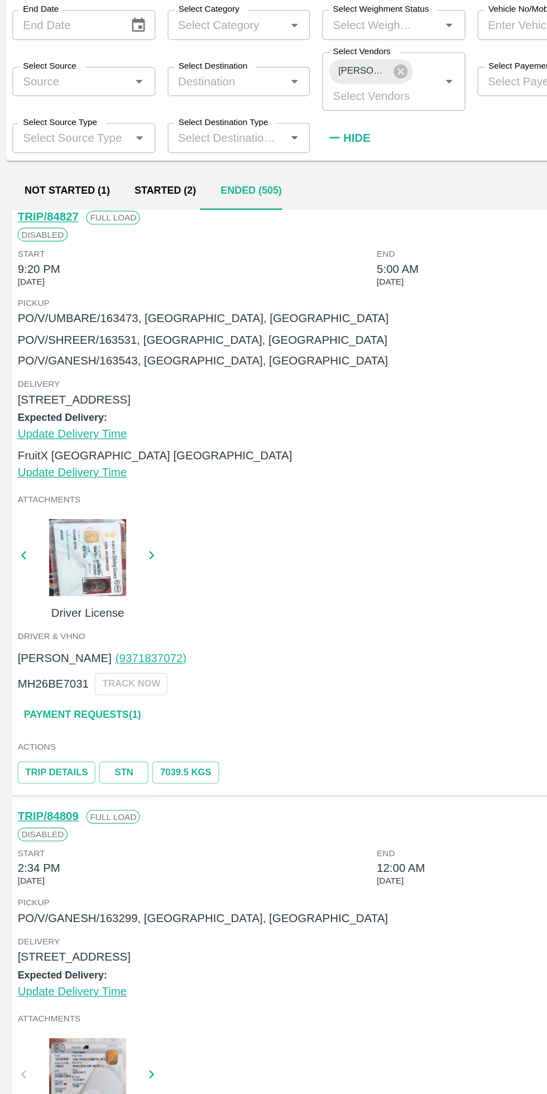
click at [51, 493] on div at bounding box center [64, 499] width 84 height 56
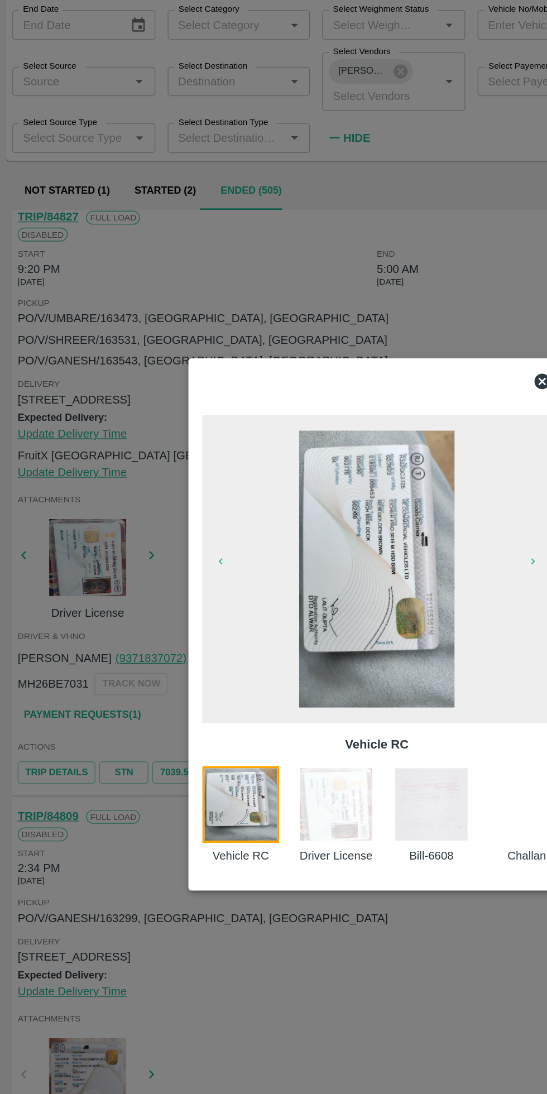
click at [316, 678] on img at bounding box center [313, 678] width 56 height 56
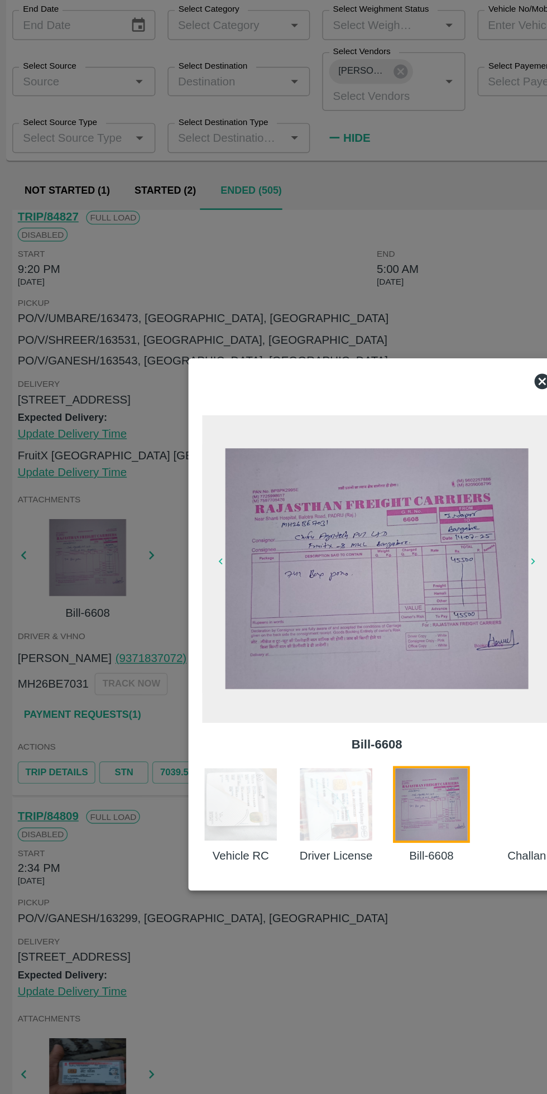
scroll to position [0, 40]
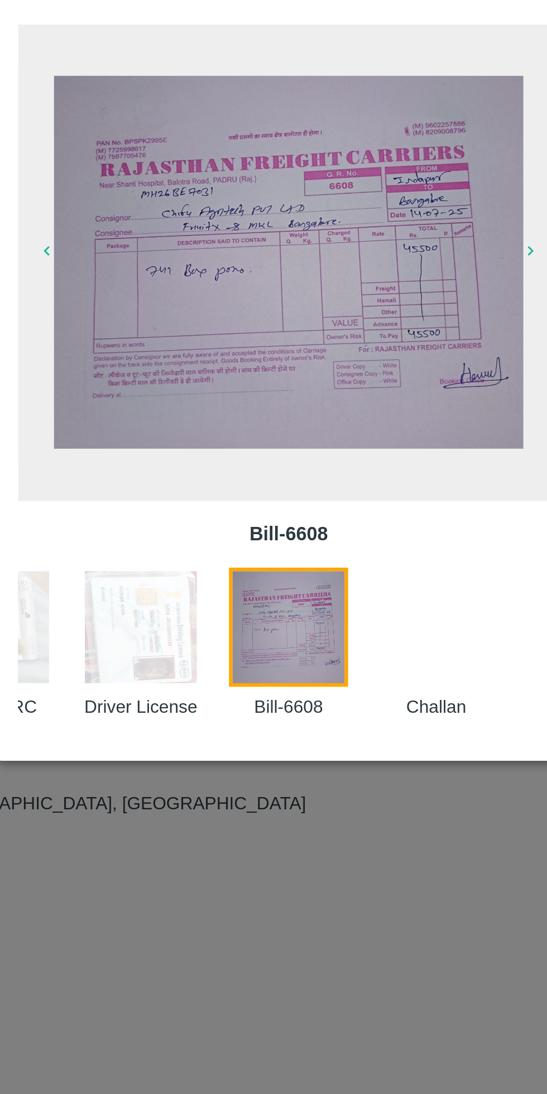
click at [298, 777] on div at bounding box center [273, 547] width 547 height 1094
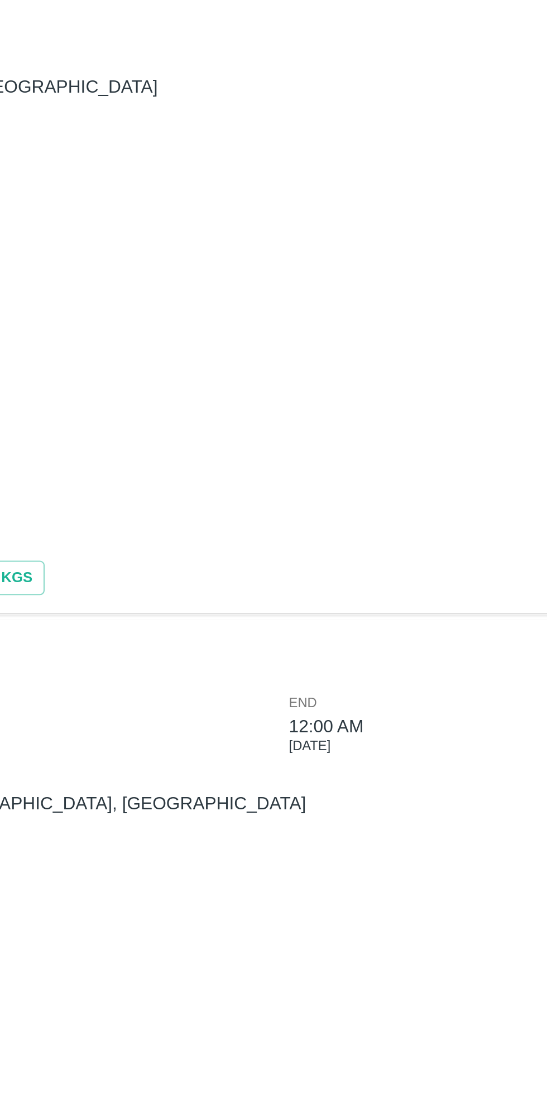
scroll to position [1615, 0]
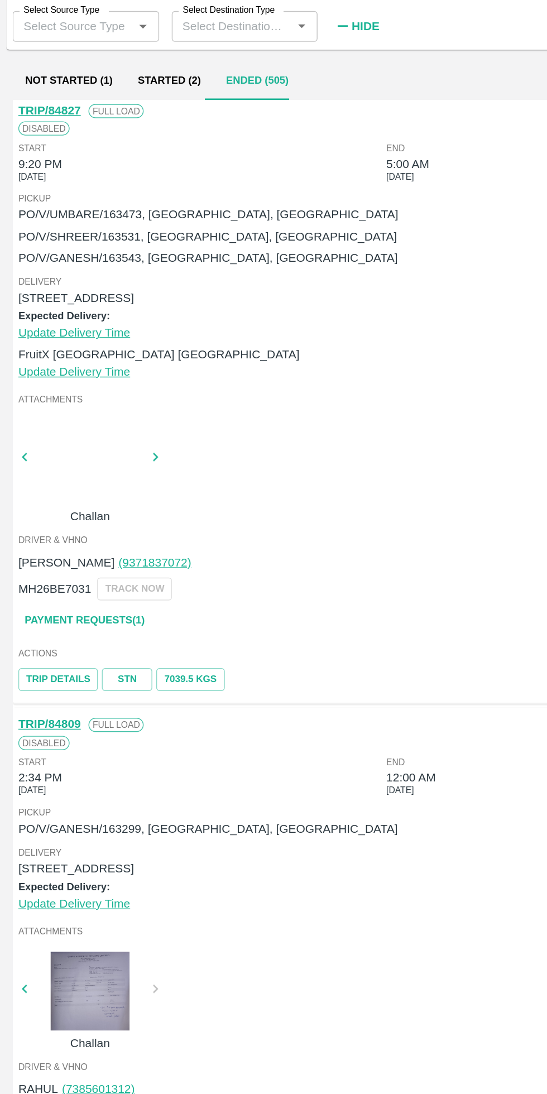
click at [54, 605] on link "Payment Requests( 1 )" at bounding box center [60, 615] width 94 height 20
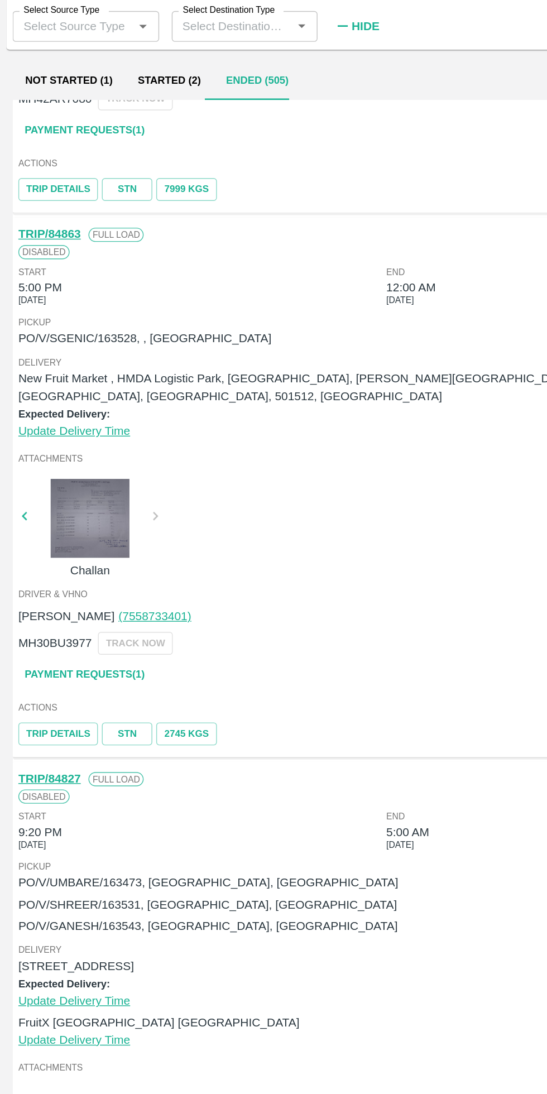
scroll to position [1148, 0]
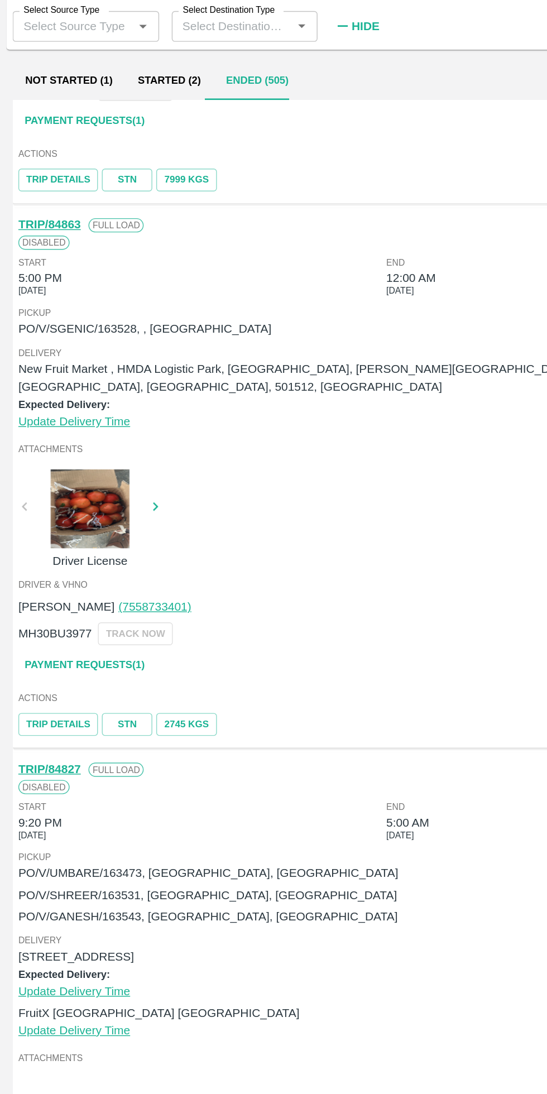
click at [66, 523] on div at bounding box center [64, 536] width 84 height 56
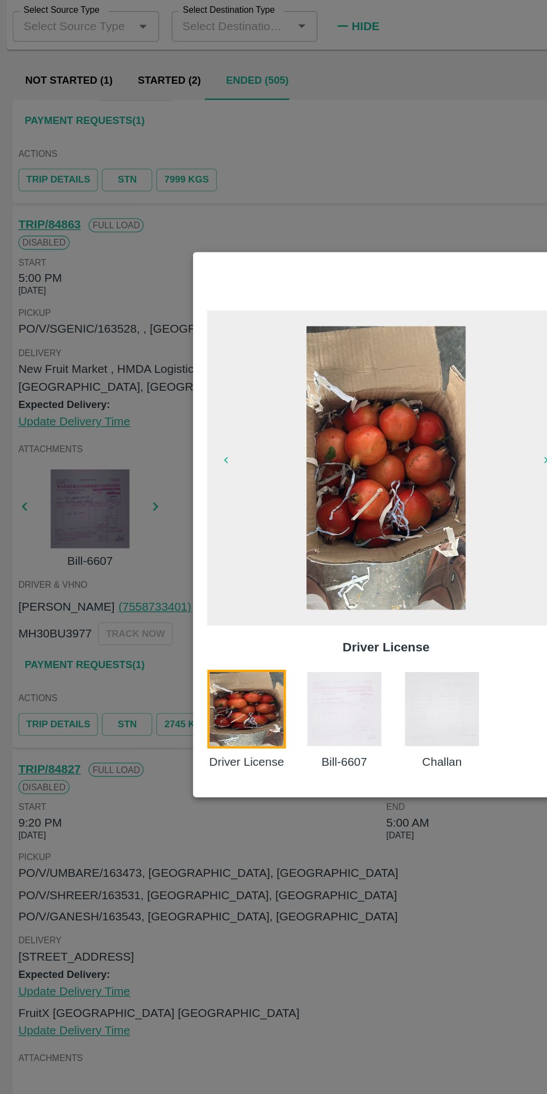
click at [253, 671] on img at bounding box center [244, 678] width 56 height 56
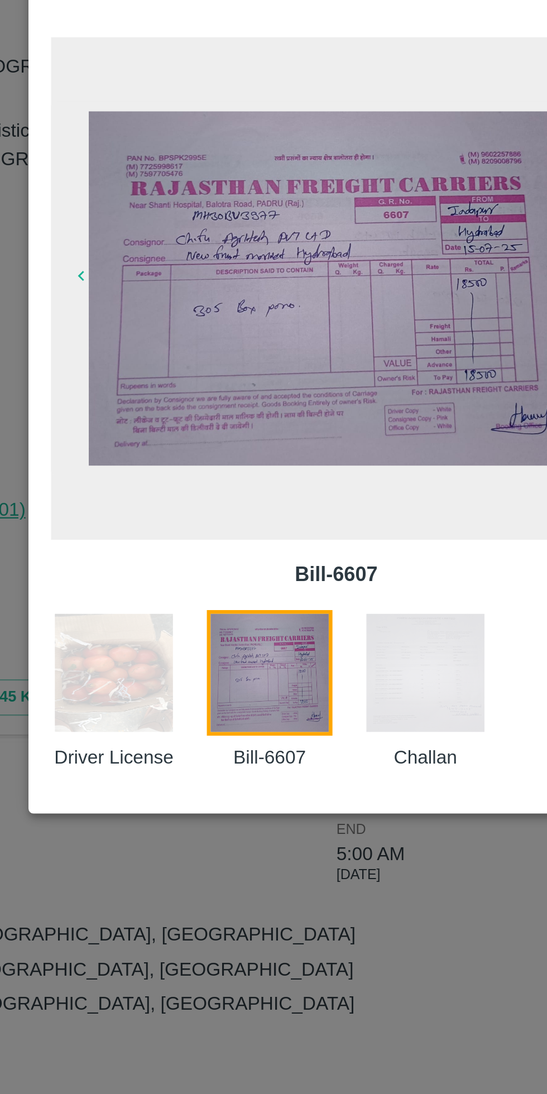
click at [243, 763] on div at bounding box center [273, 547] width 547 height 1094
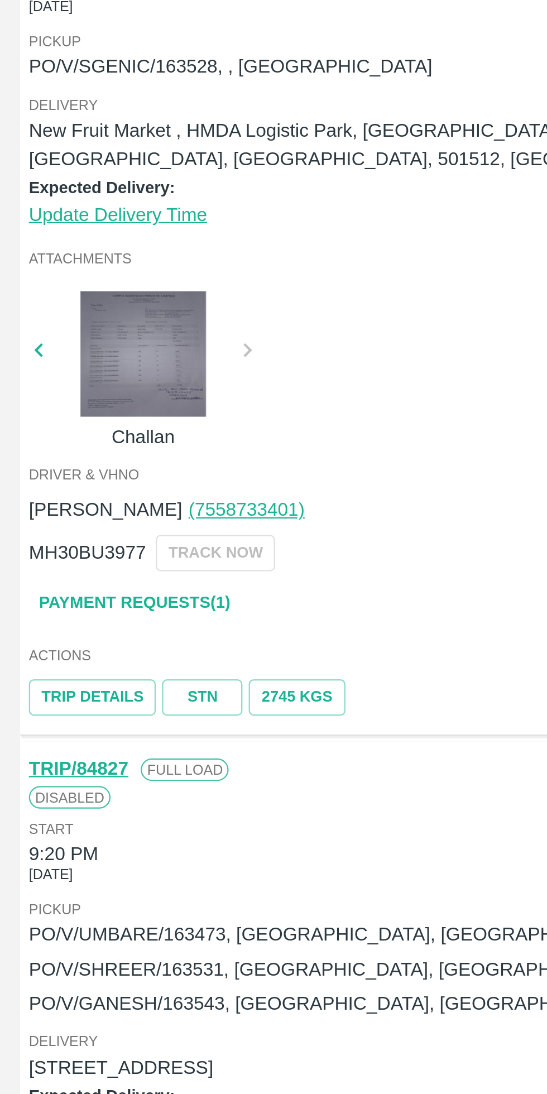
click at [82, 637] on link "Payment Requests( 1 )" at bounding box center [60, 647] width 94 height 20
click at [64, 534] on div at bounding box center [64, 536] width 84 height 56
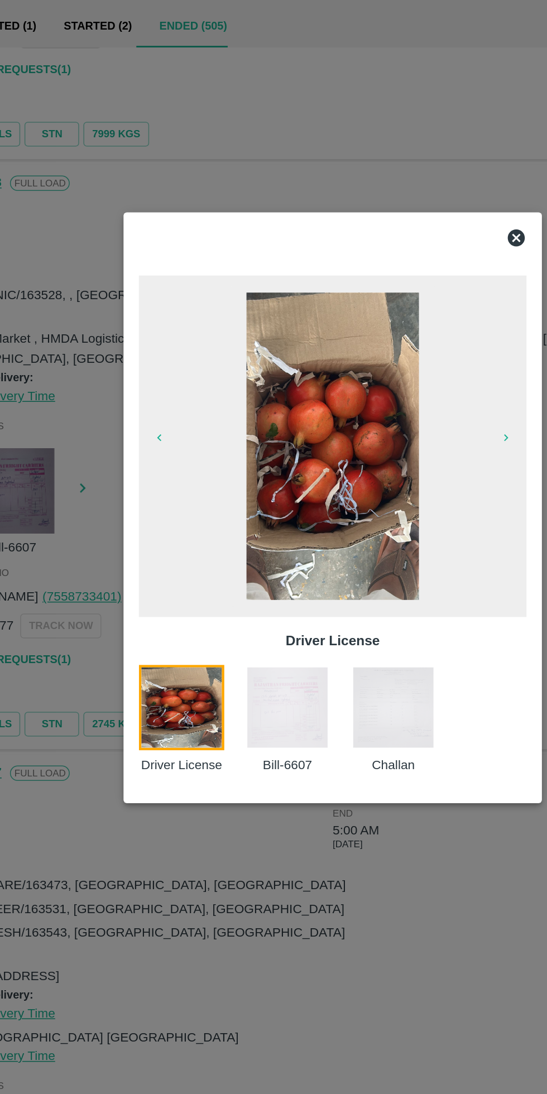
click at [243, 788] on div at bounding box center [273, 547] width 547 height 1094
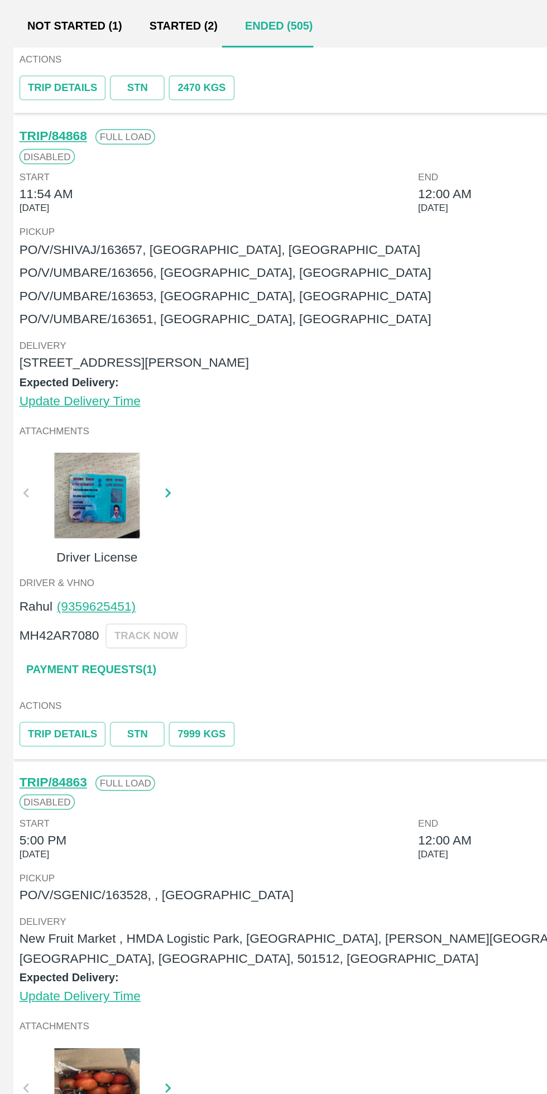
scroll to position [755, 0]
click at [68, 538] on div at bounding box center [64, 540] width 84 height 56
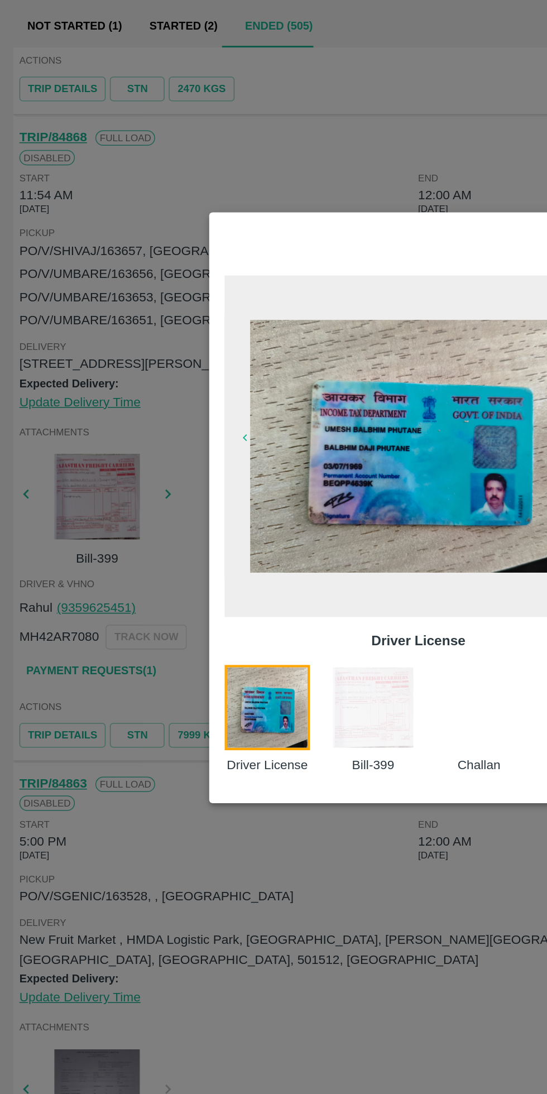
click at [260, 670] on img at bounding box center [244, 678] width 56 height 56
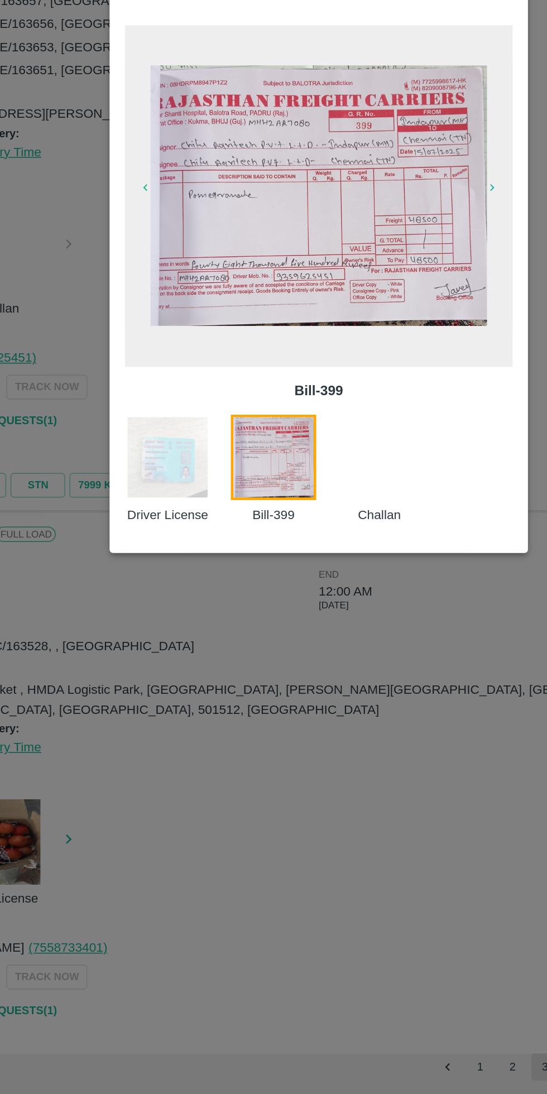
click at [251, 897] on div at bounding box center [273, 547] width 547 height 1094
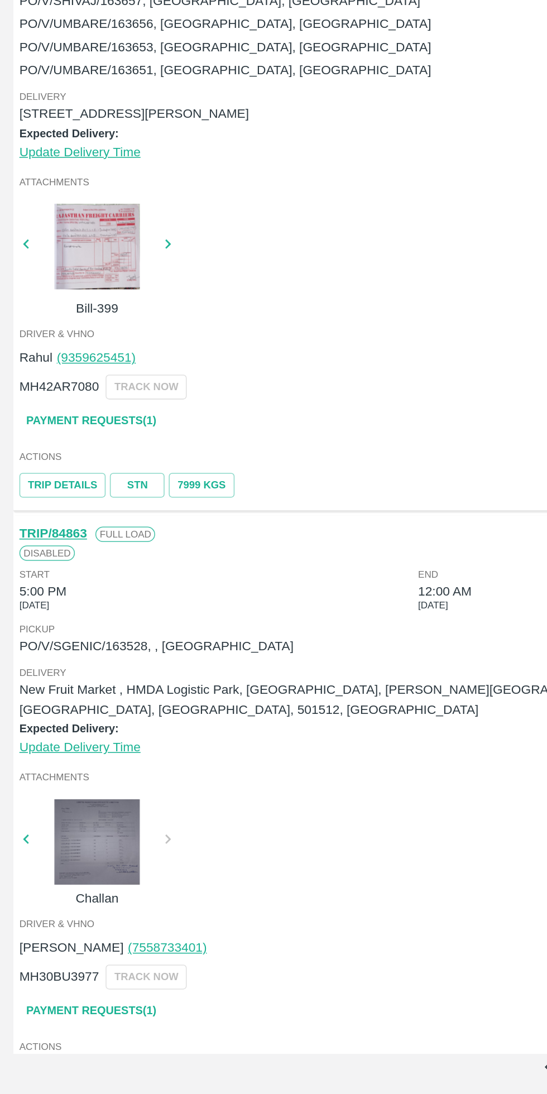
click at [92, 653] on link "Payment Requests( 1 )" at bounding box center [60, 654] width 94 height 20
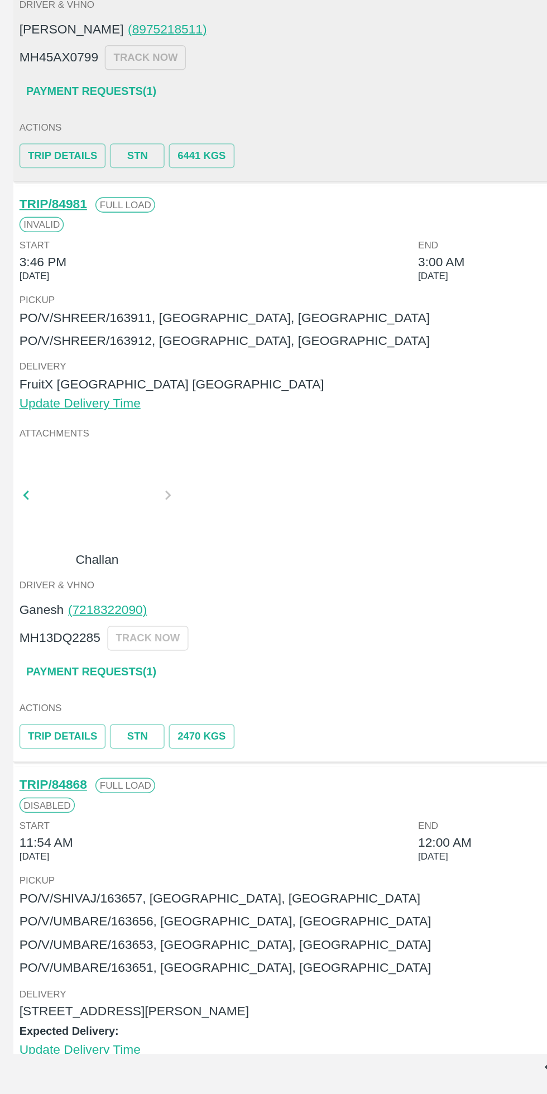
scroll to position [166, 0]
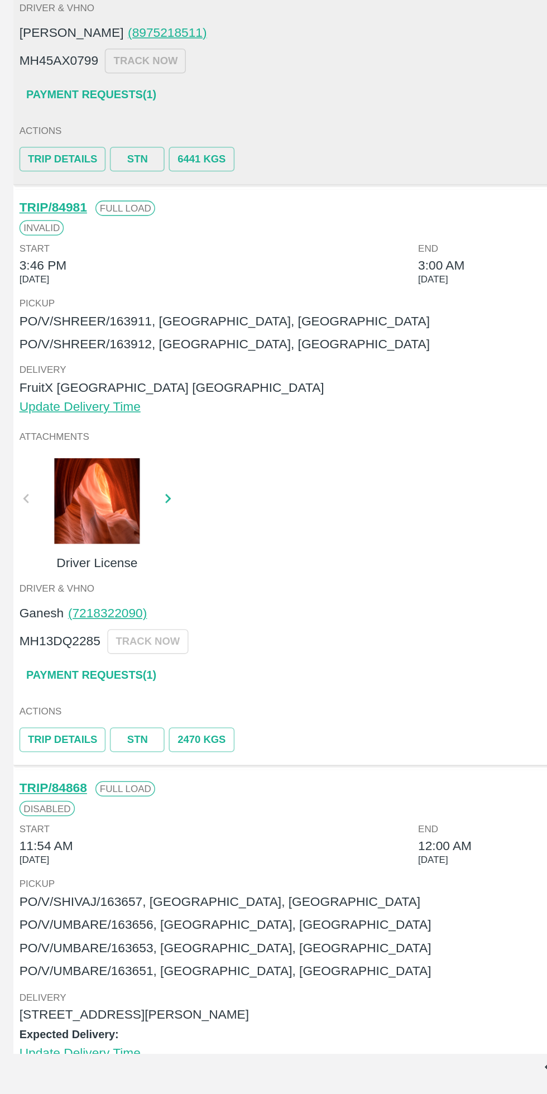
click at [73, 708] on div at bounding box center [64, 706] width 84 height 56
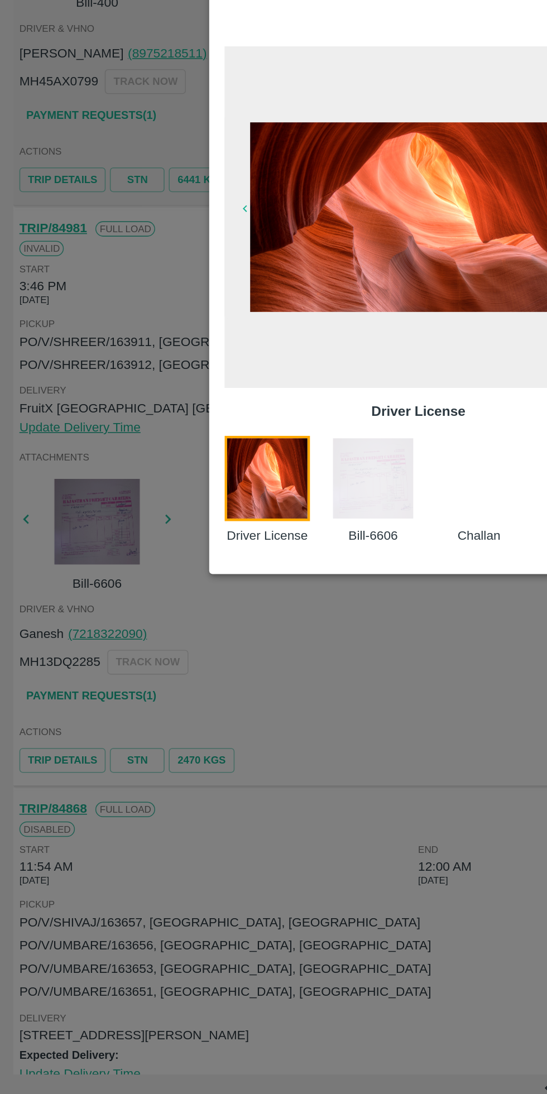
click at [242, 687] on img at bounding box center [244, 678] width 56 height 56
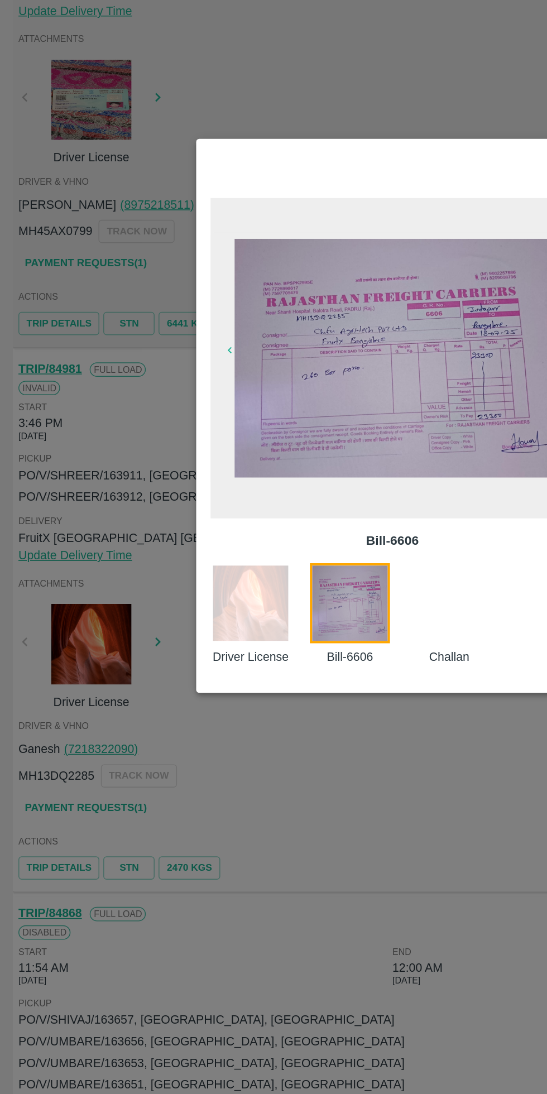
click at [251, 813] on div at bounding box center [273, 547] width 547 height 1094
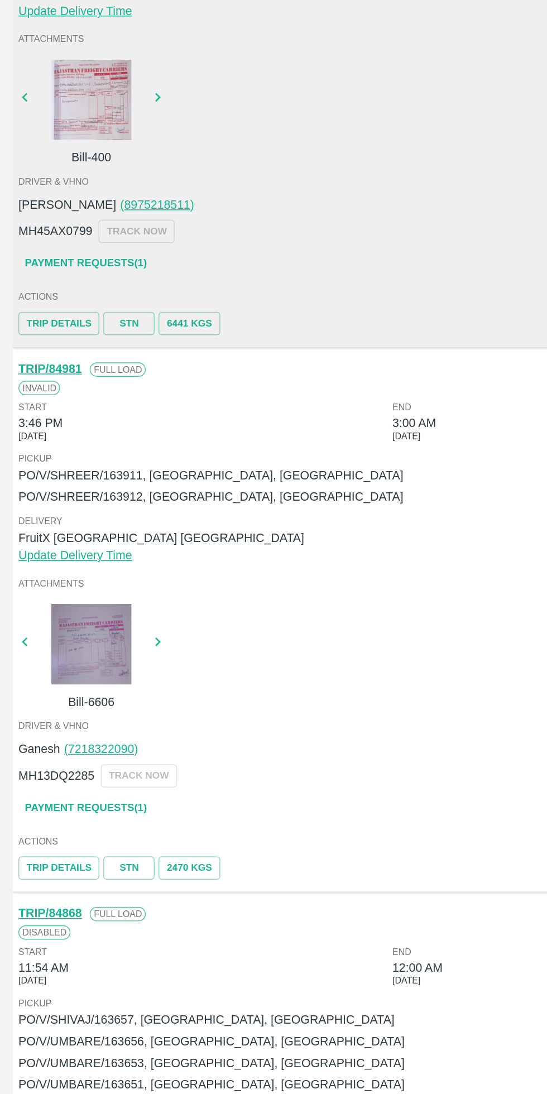
click at [92, 820] on link "Payment Requests( 1 )" at bounding box center [60, 821] width 94 height 20
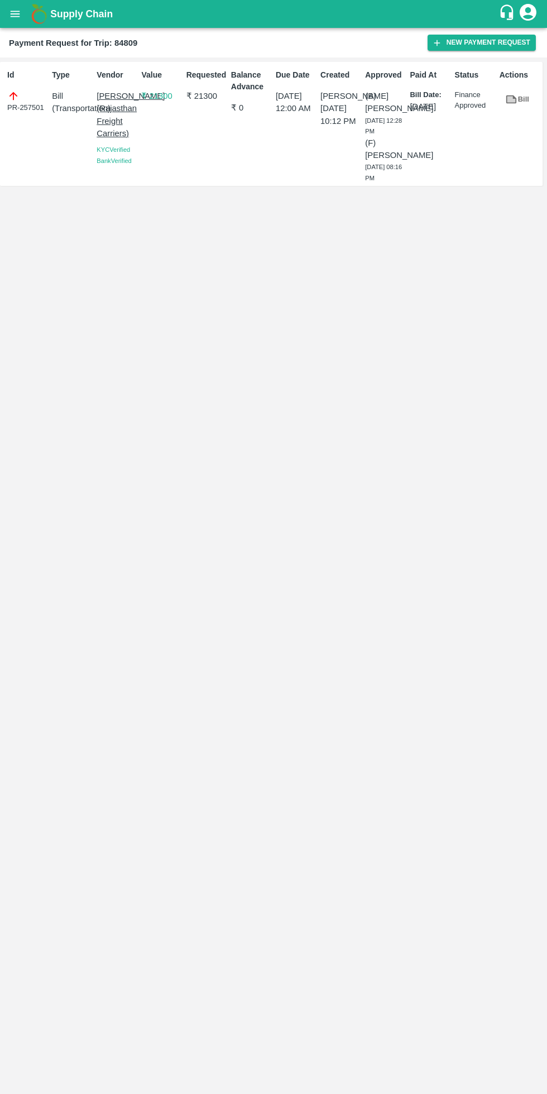
click at [326, 733] on div "Id PR-257501 Type Bill ( Transportation ) Vendor [PERSON_NAME] ([GEOGRAPHIC_DAT…" at bounding box center [273, 576] width 547 height 1037
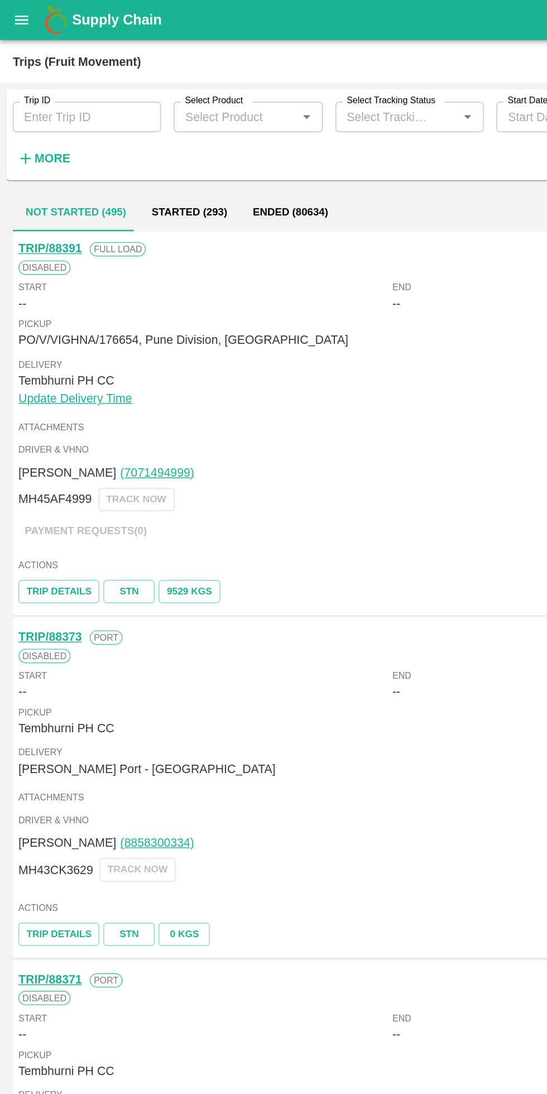
click at [47, 110] on strong "More" at bounding box center [36, 110] width 25 height 9
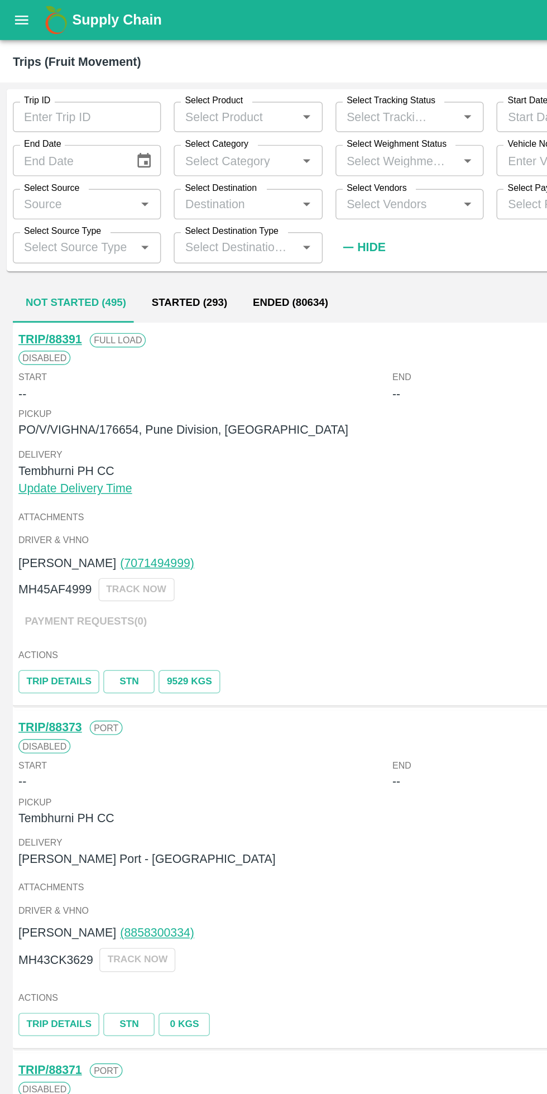
click at [285, 145] on input "Select Vendors" at bounding box center [276, 142] width 78 height 15
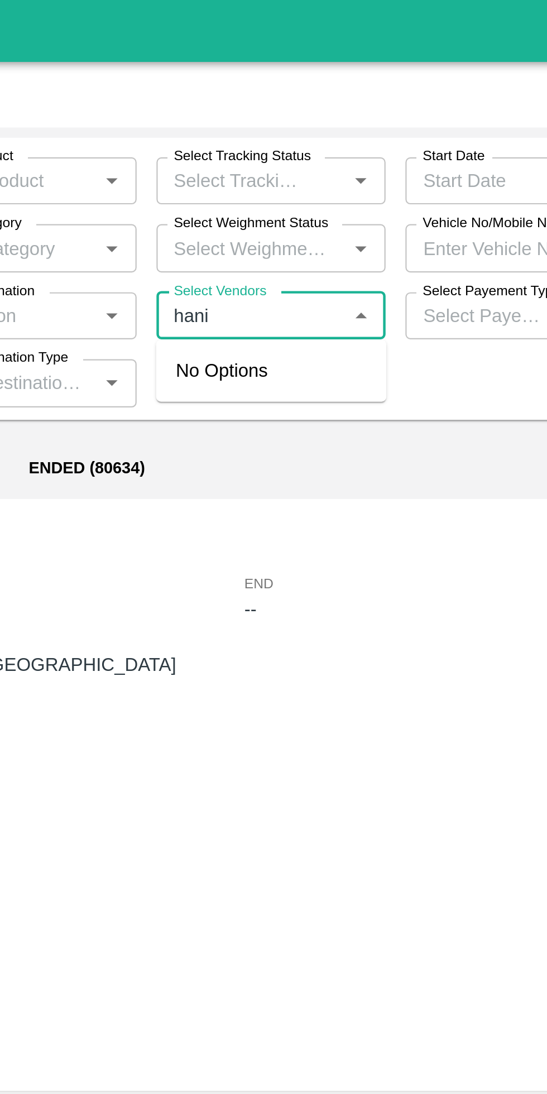
type input "hanif"
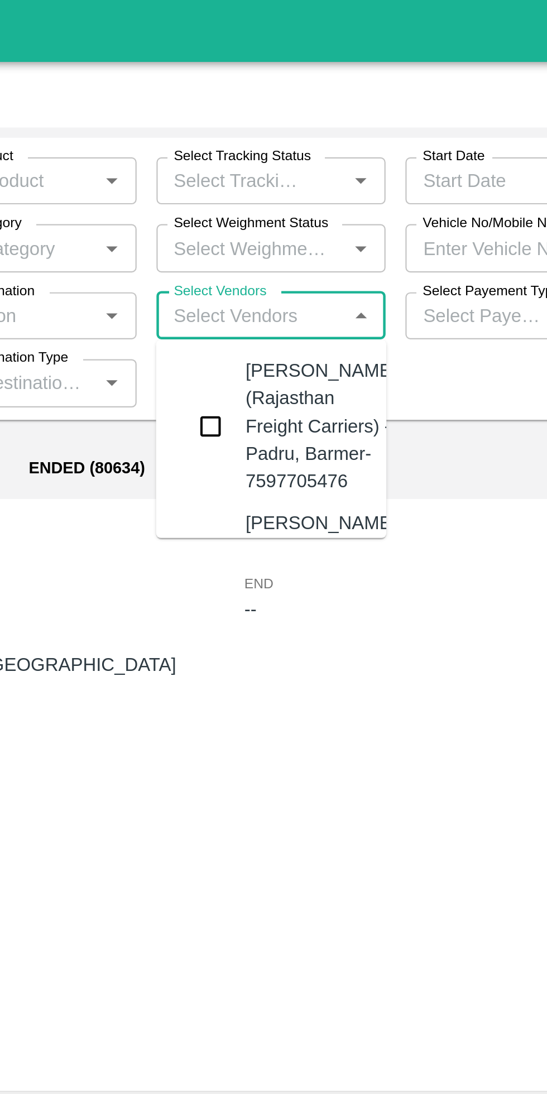
click at [267, 201] on input "checkbox" at bounding box center [258, 192] width 22 height 22
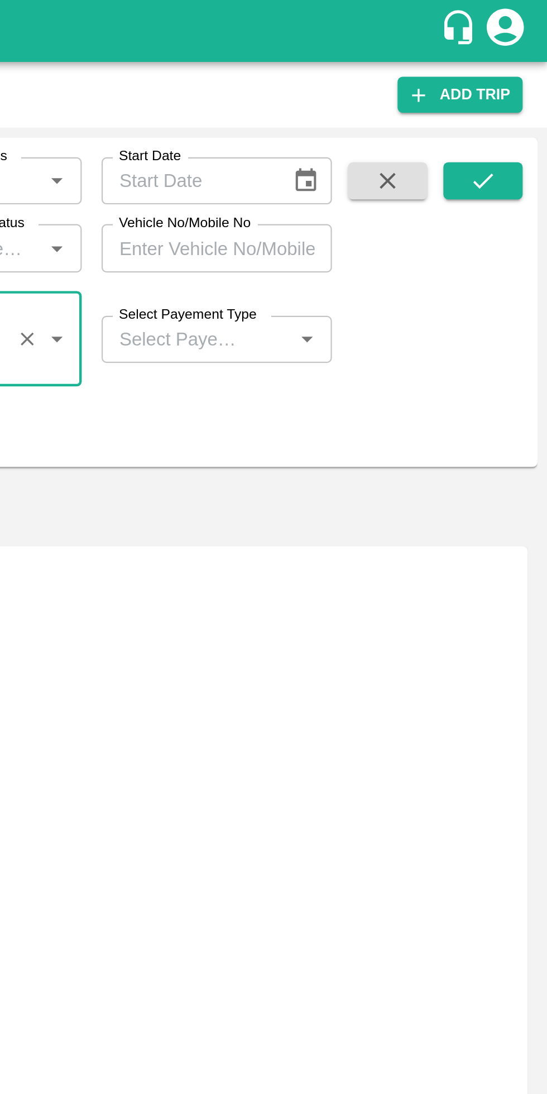
click at [524, 83] on icon "submit" at bounding box center [518, 81] width 12 height 12
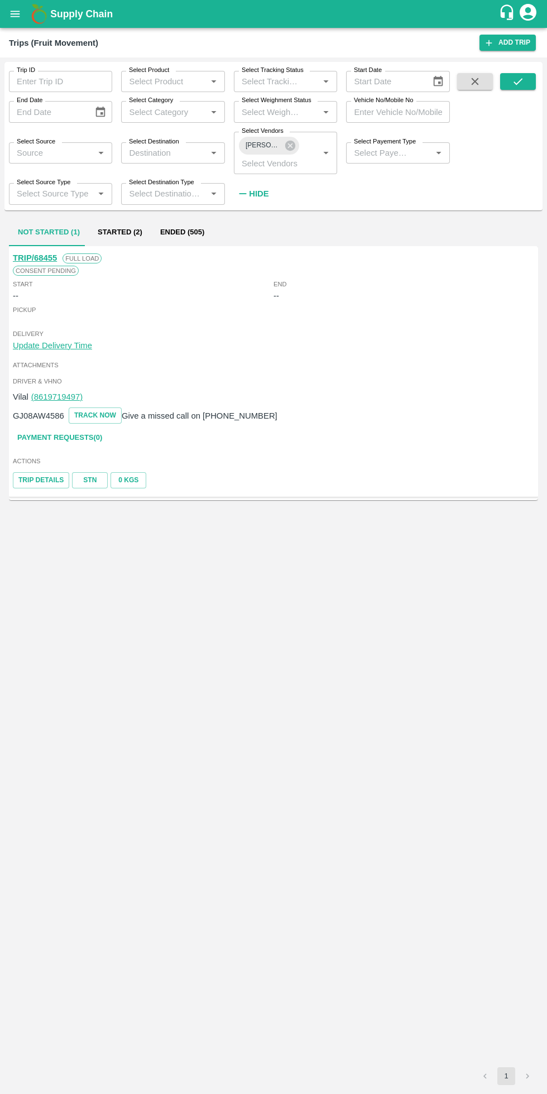
click at [189, 243] on button "Ended (505)" at bounding box center [182, 232] width 62 height 27
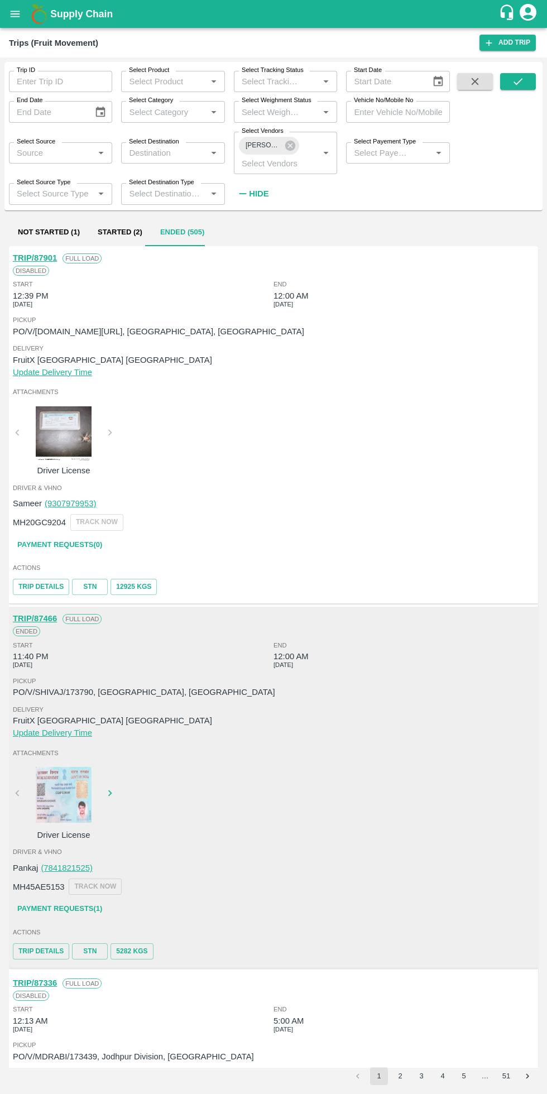
click at [400, 1076] on button "2" at bounding box center [400, 1077] width 18 height 18
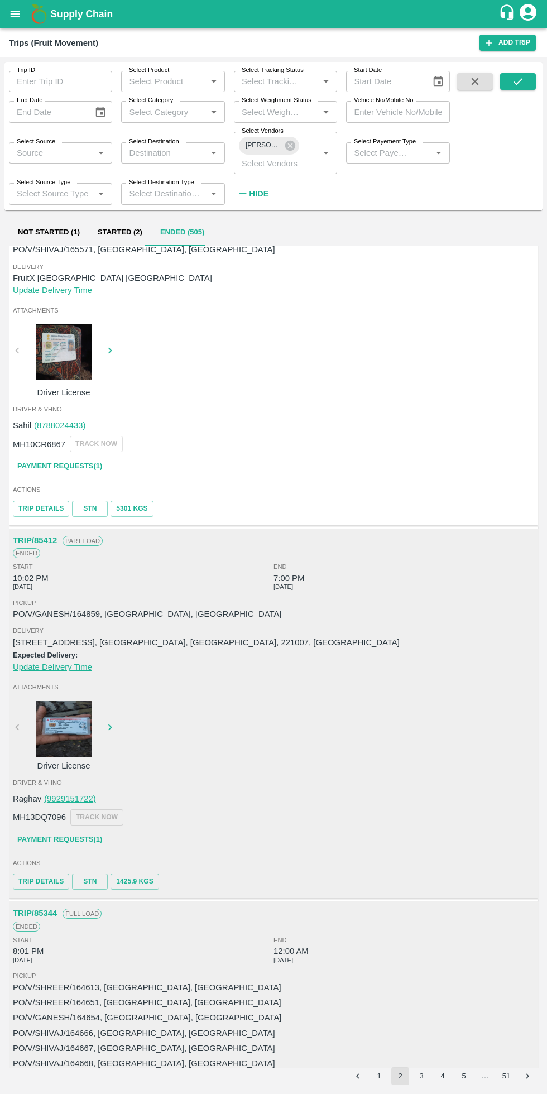
scroll to position [3275, 0]
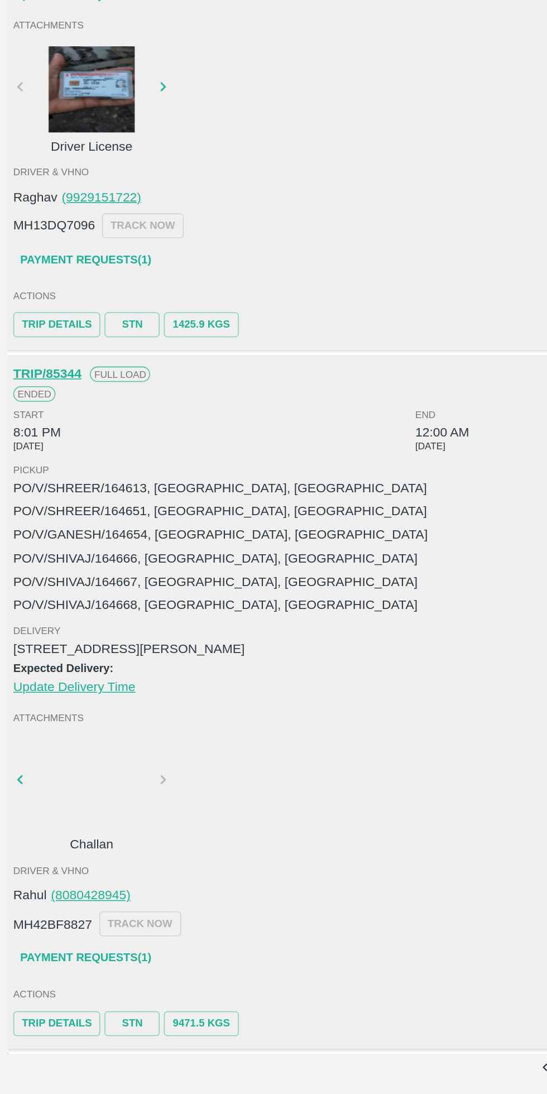
click at [92, 1006] on link "Payment Requests( 1 )" at bounding box center [60, 1006] width 94 height 20
